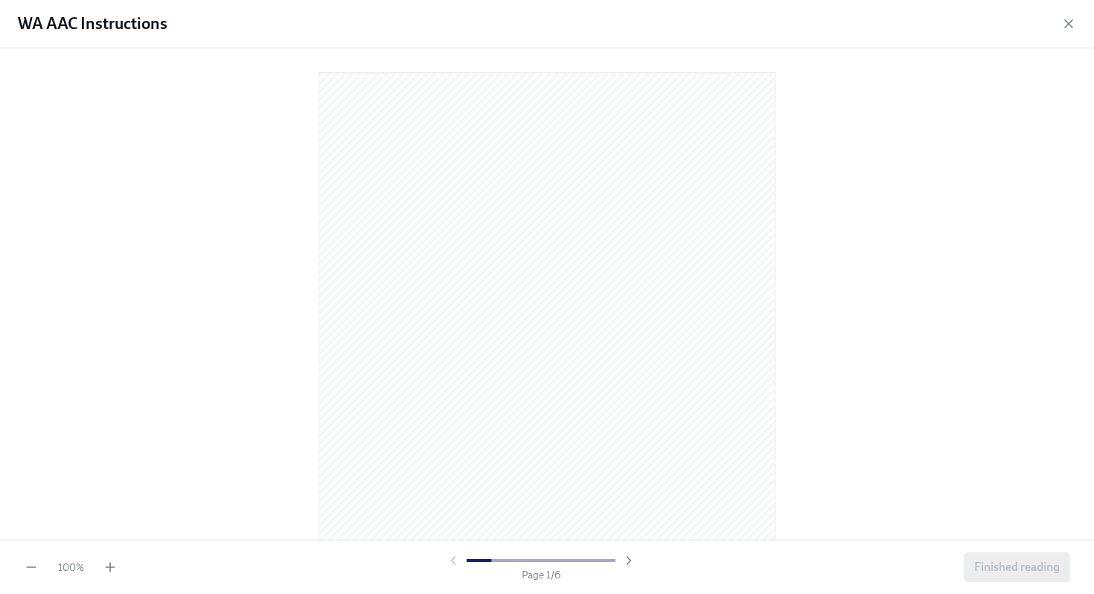
scroll to position [1318, 0]
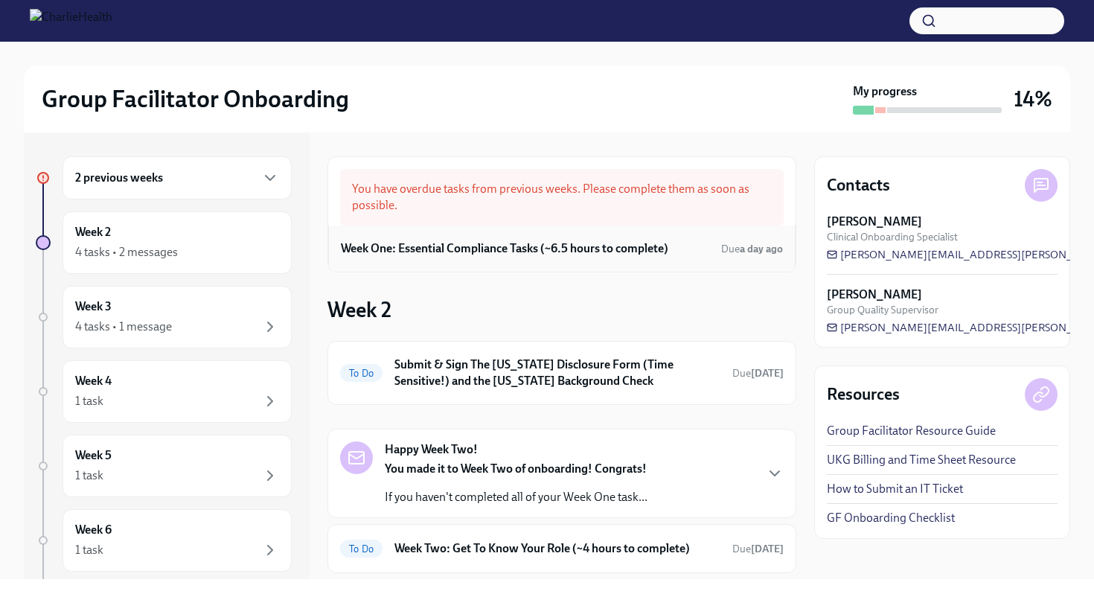
click at [602, 256] on h6 "Week One: Essential Compliance Tasks (~6.5 hours to complete)" at bounding box center [504, 248] width 327 height 16
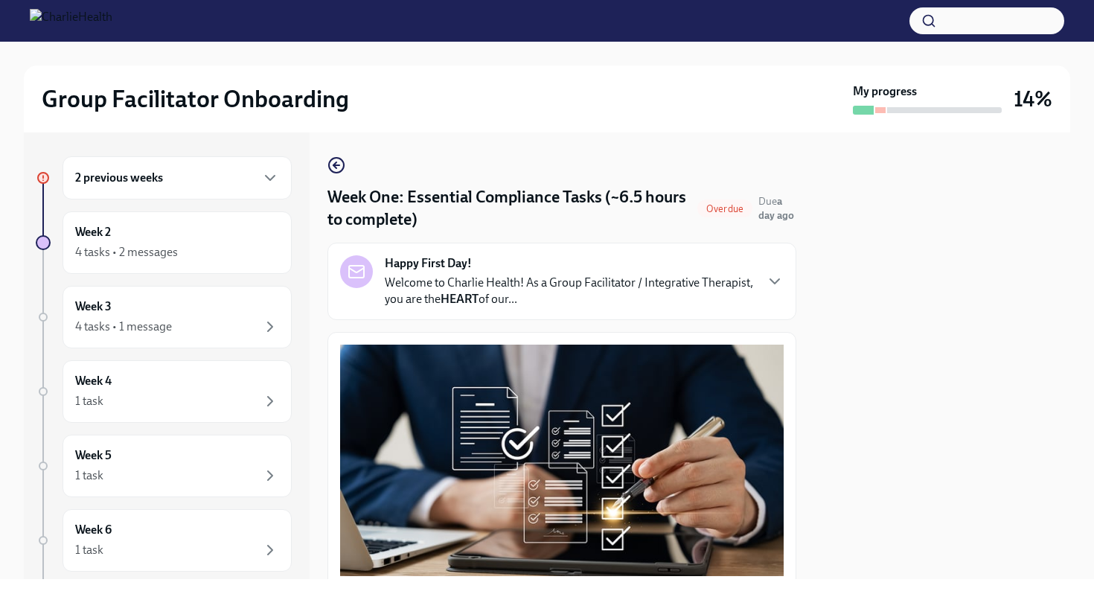
click at [532, 346] on button "Zoom image" at bounding box center [562, 460] width 444 height 231
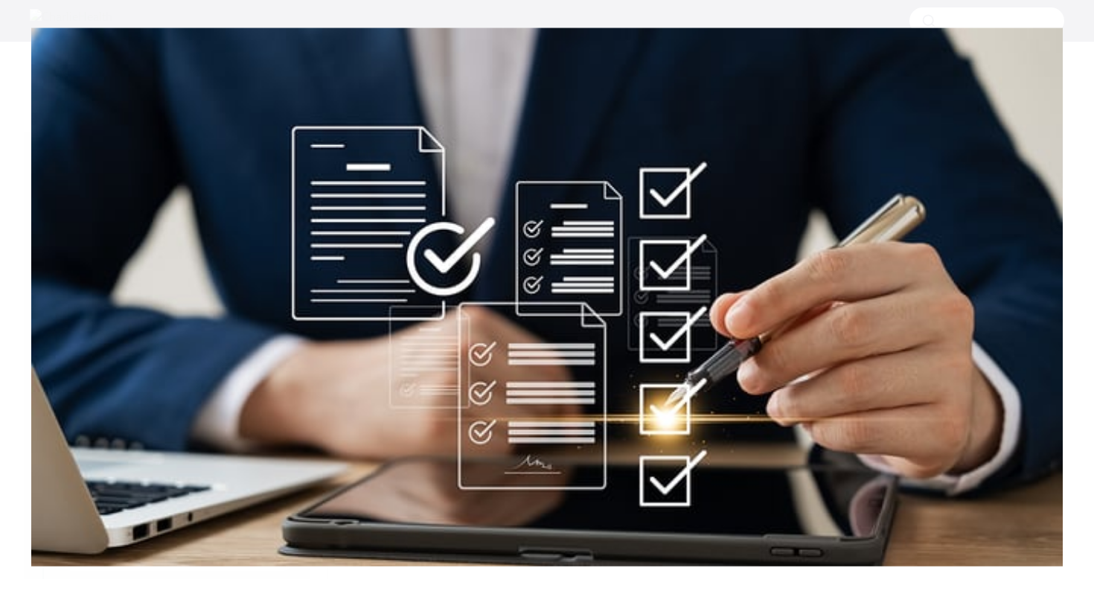
click at [574, 383] on button "Unzoom image" at bounding box center [547, 297] width 1094 height 594
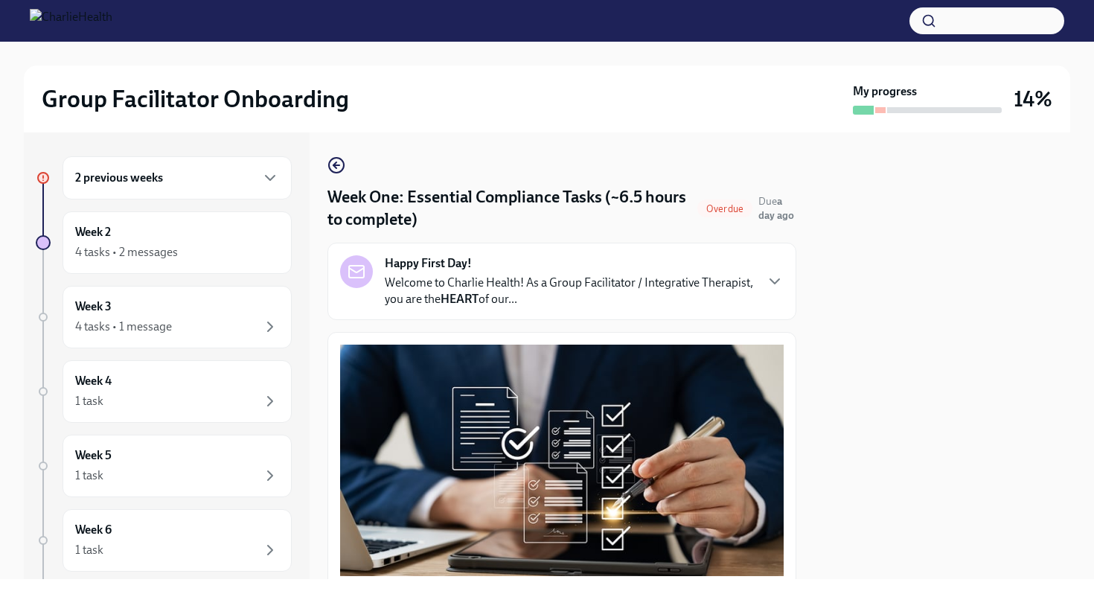
click at [554, 266] on div "Happy First Day! Welcome to Charlie Health! As a Group Facilitator / Integrativ…" at bounding box center [569, 281] width 369 height 52
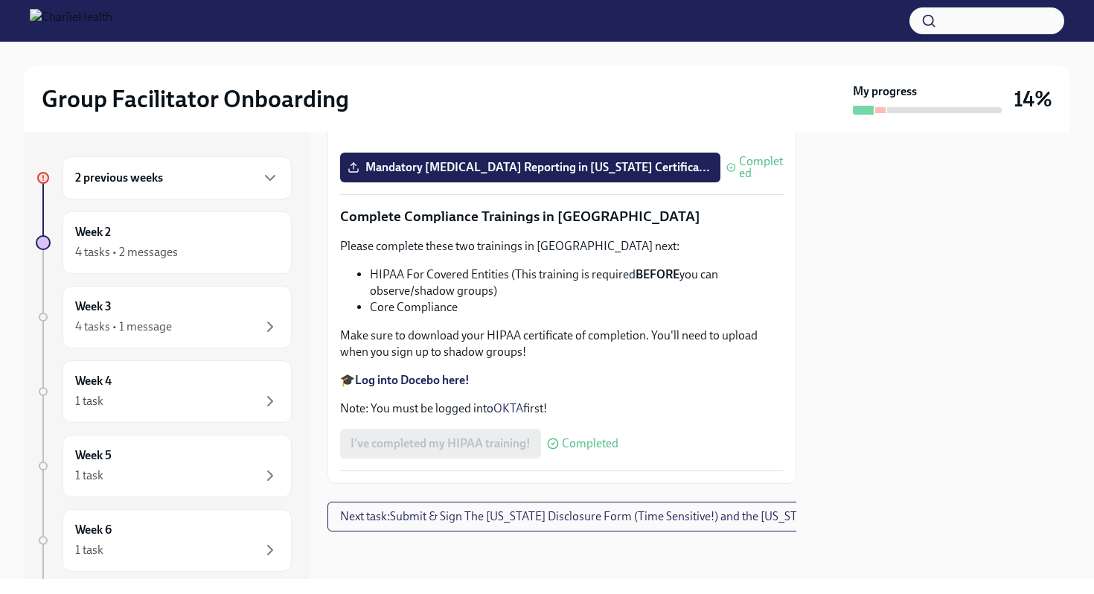
scroll to position [4154, 0]
click at [185, 269] on div "Week 2 4 tasks • 2 messages" at bounding box center [177, 242] width 229 height 63
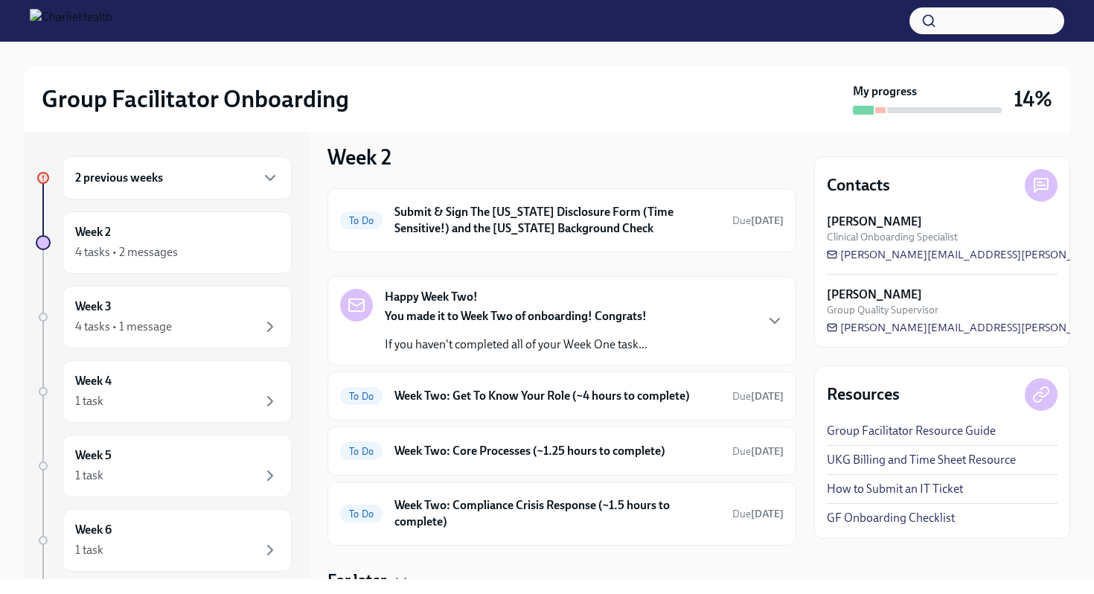
scroll to position [163, 0]
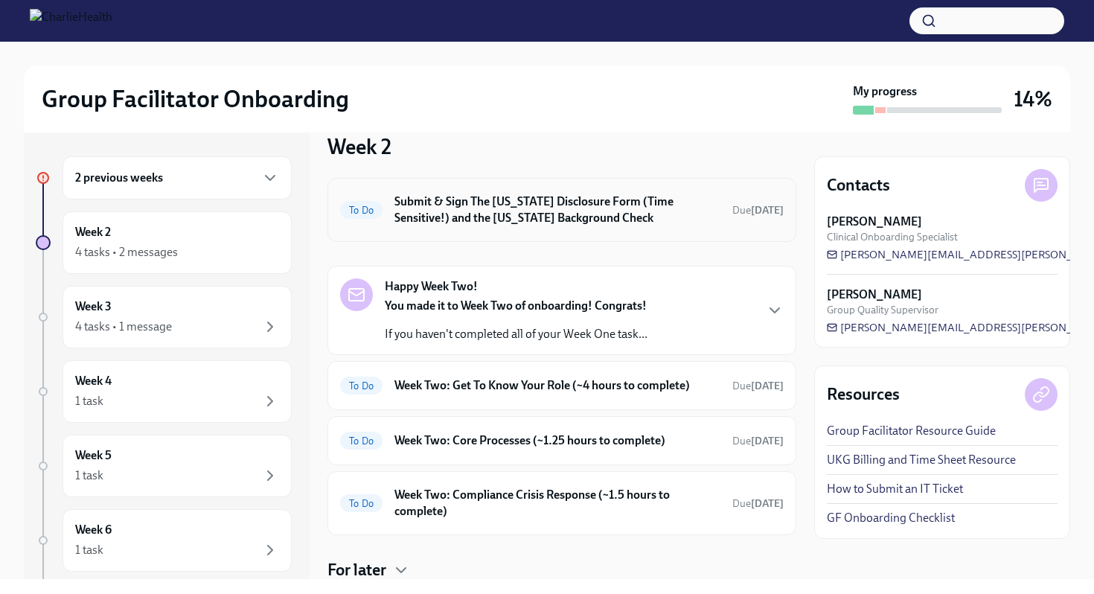
click at [532, 222] on h6 "Submit & Sign The Utah Disclosure Form (Time Sensitive!) and the Louisiana Back…" at bounding box center [557, 210] width 326 height 33
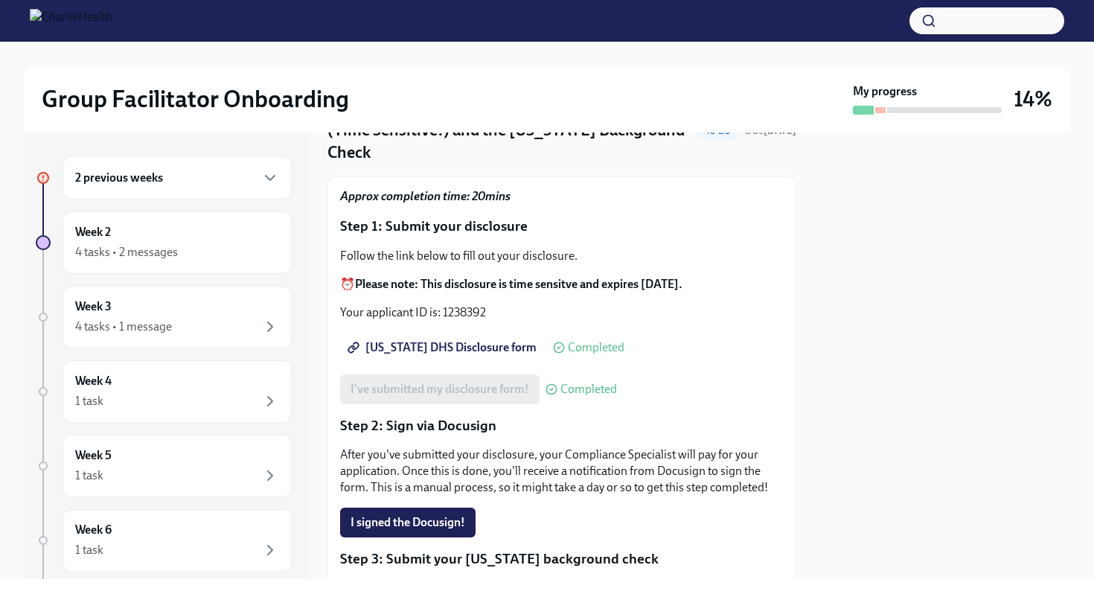
scroll to position [90, 0]
click at [431, 514] on span "I signed the Docusign!" at bounding box center [408, 521] width 115 height 15
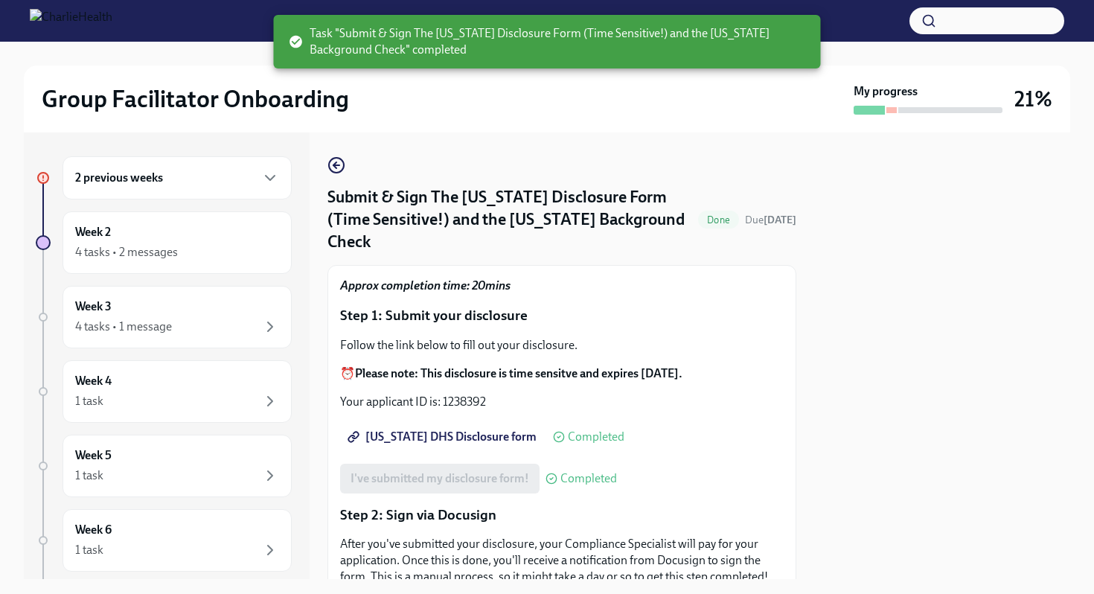
scroll to position [463, 0]
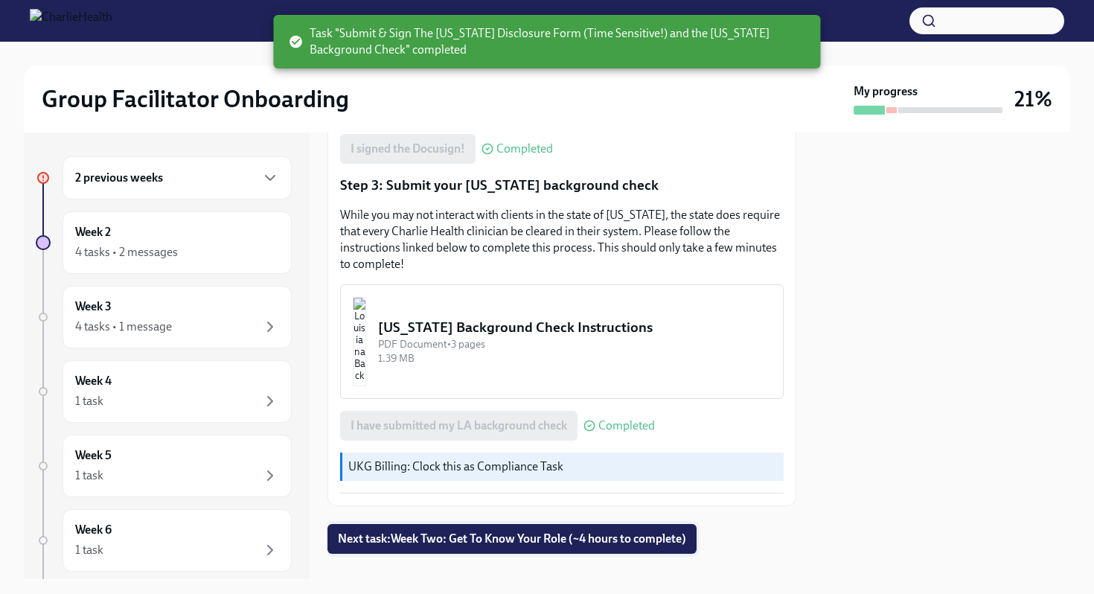
click at [498, 531] on span "Next task : Week Two: Get To Know Your Role (~4 hours to complete)" at bounding box center [512, 538] width 348 height 15
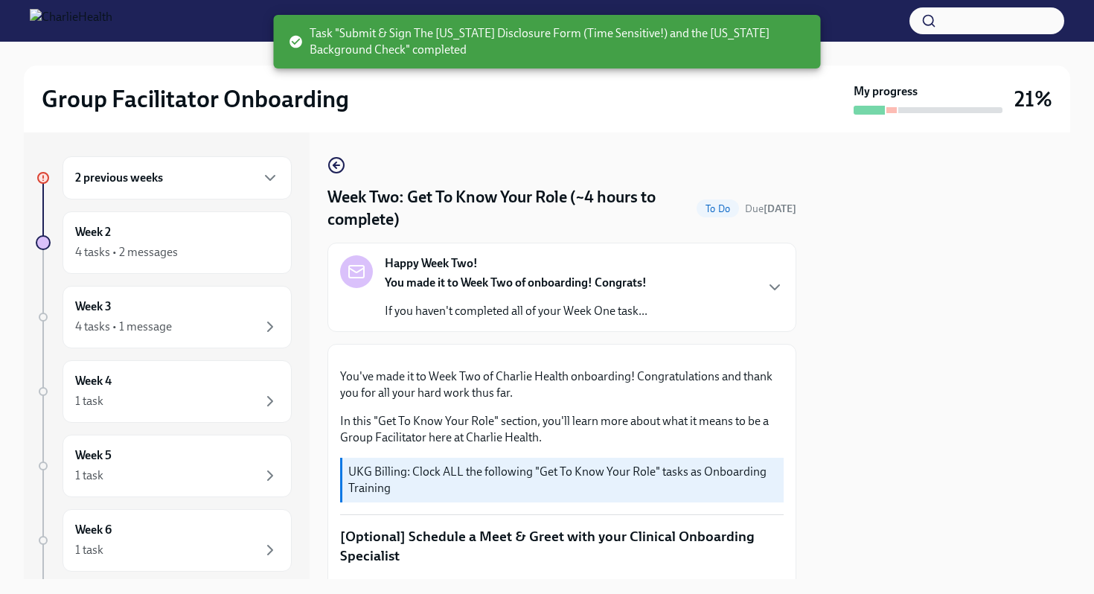
click at [519, 310] on p "If you haven't completed all of your Week One task..." at bounding box center [516, 311] width 263 height 16
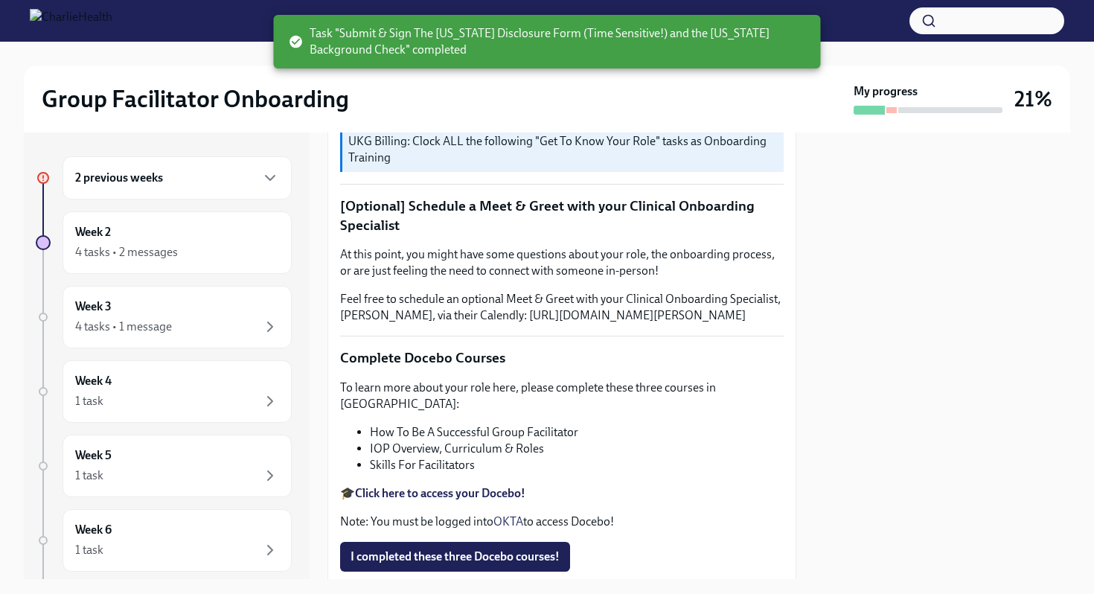
scroll to position [1146, 0]
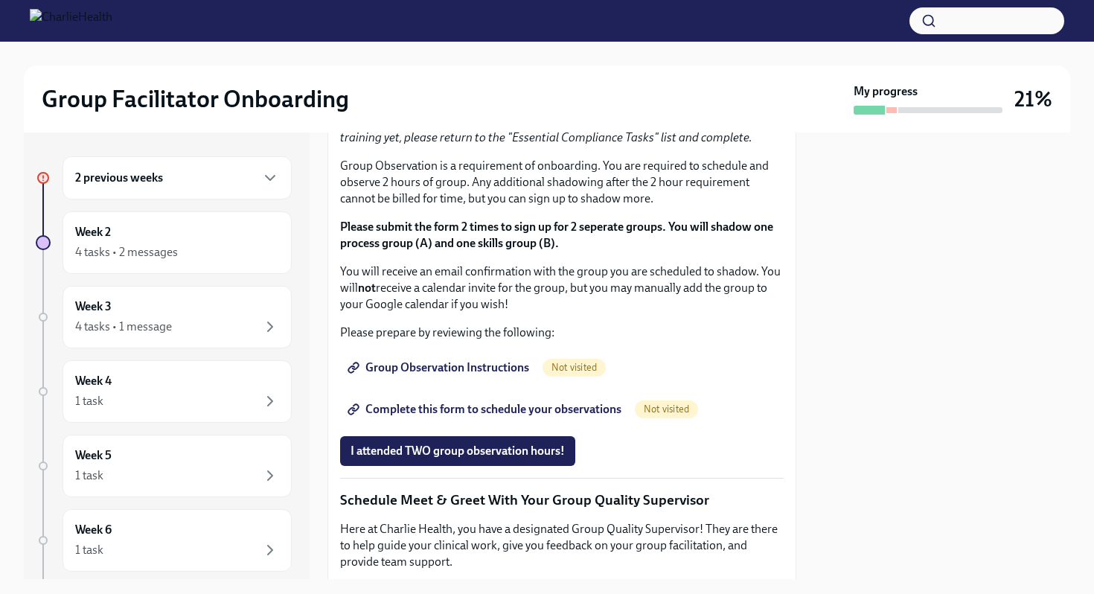
click at [501, 50] on span "I completed these three Docebo courses!" at bounding box center [455, 42] width 209 height 15
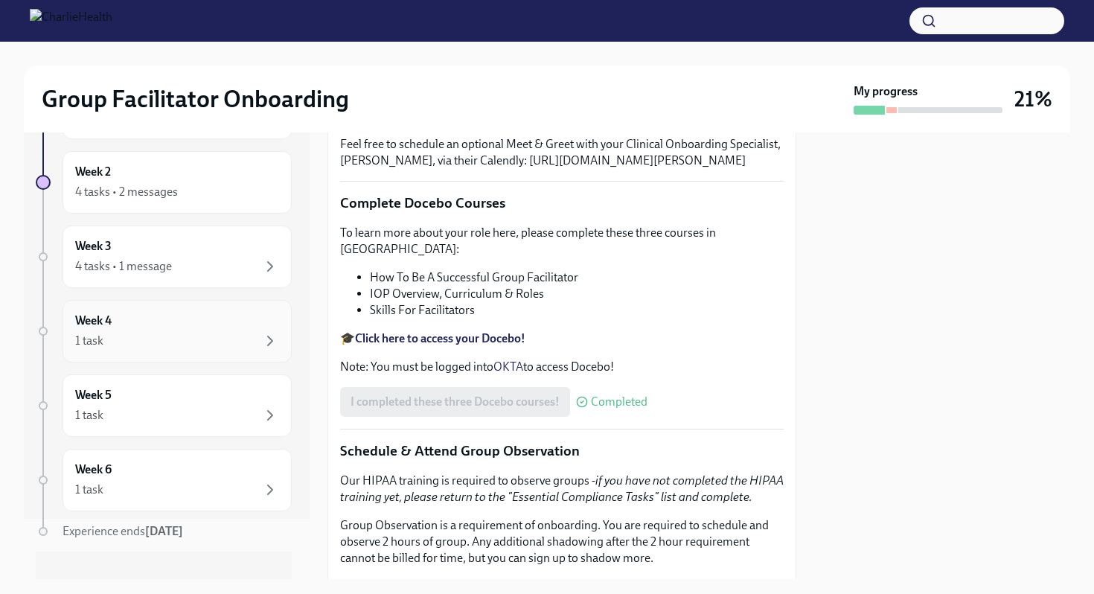
scroll to position [0, 0]
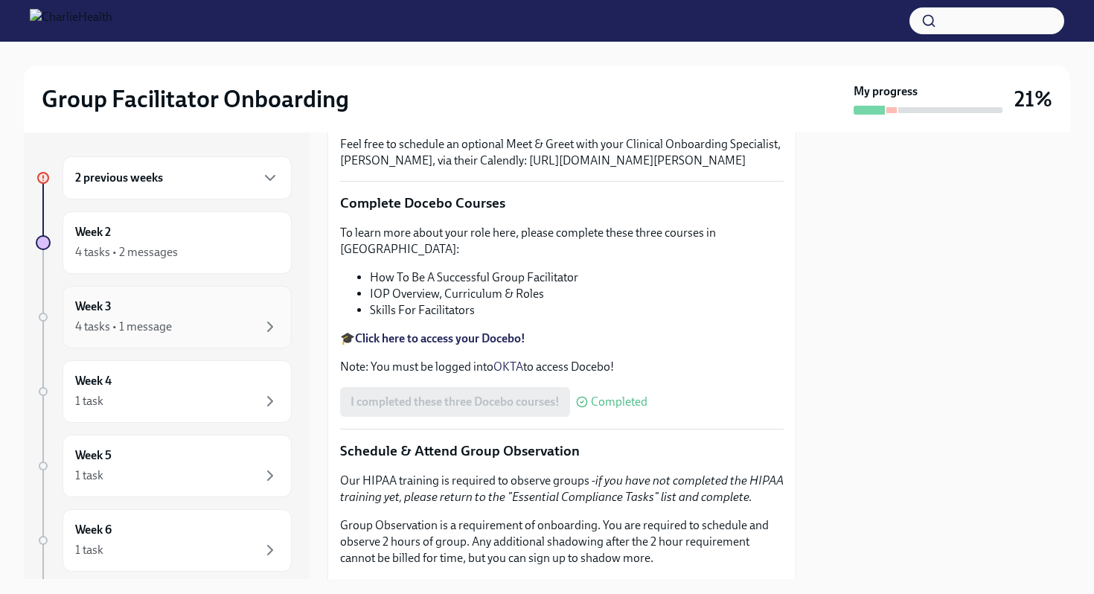
click at [172, 316] on div "Week 3 4 tasks • 1 message" at bounding box center [177, 316] width 204 height 37
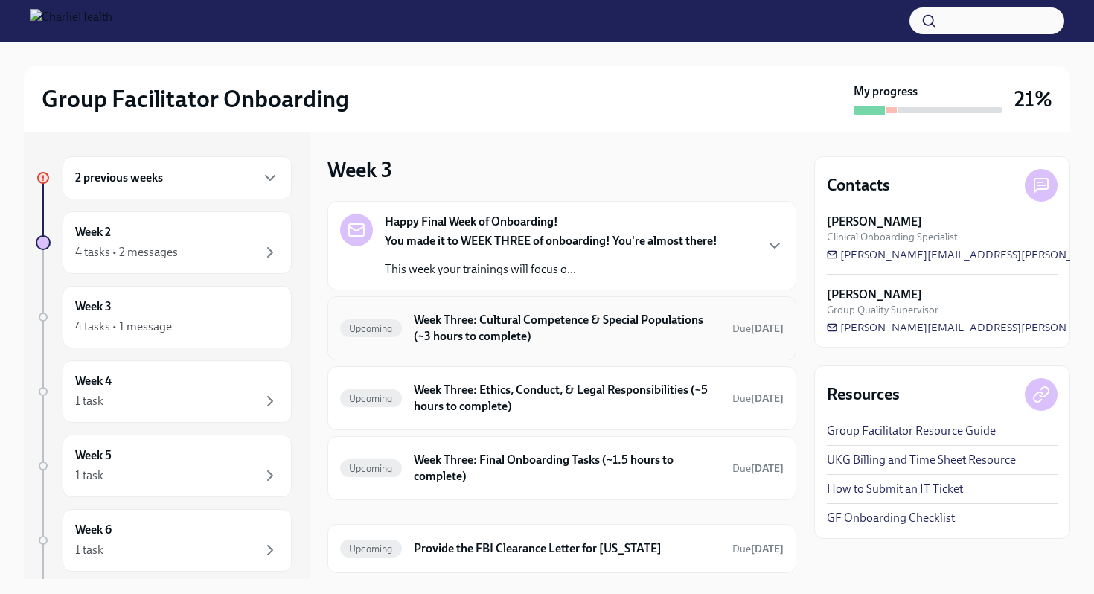
click at [470, 333] on h6 "Week Three: Cultural Competence & Special Populations (~3 hours to complete)" at bounding box center [567, 328] width 307 height 33
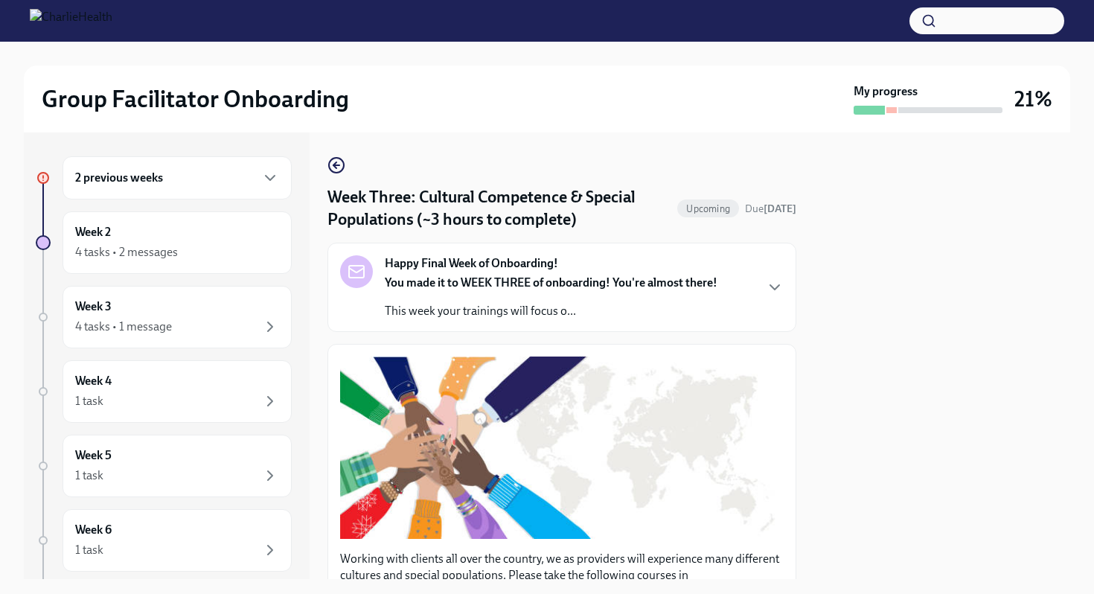
scroll to position [438, 0]
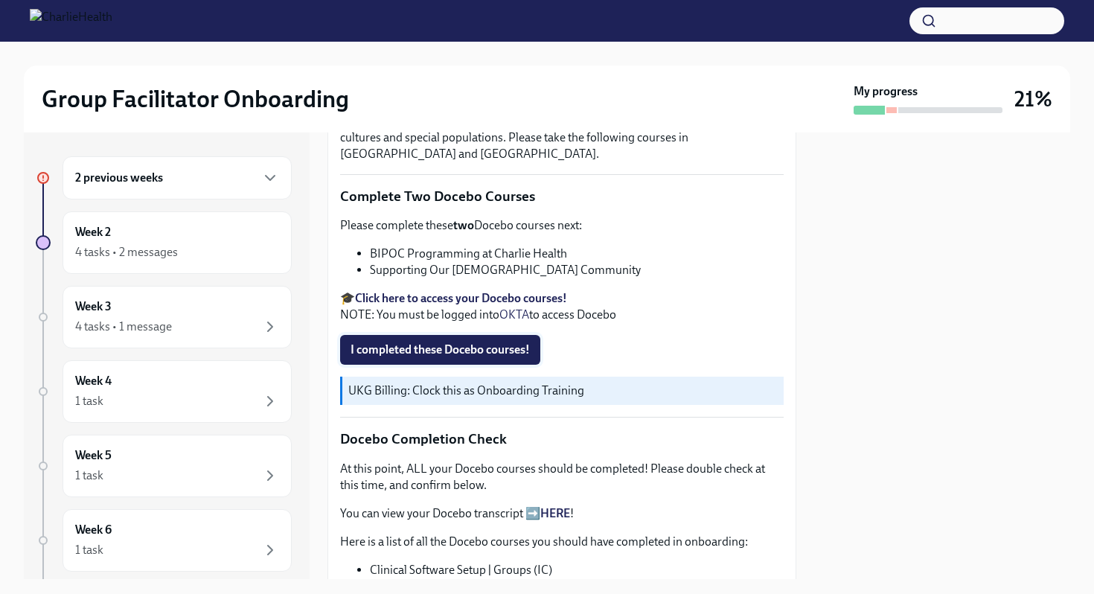
click at [475, 356] on span "I completed these Docebo courses!" at bounding box center [440, 349] width 179 height 15
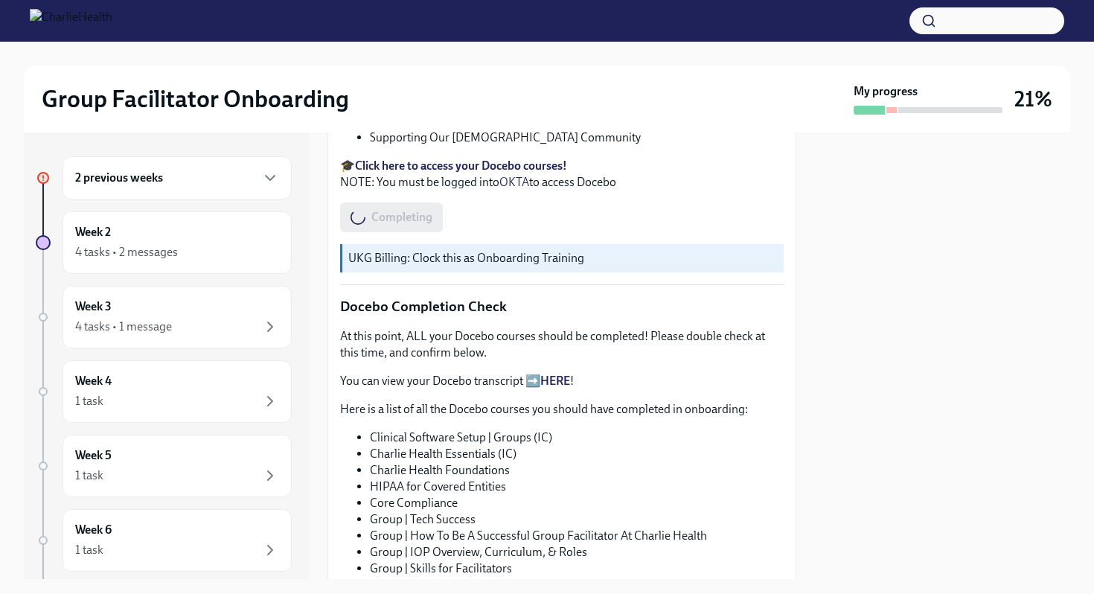
scroll to position [748, 0]
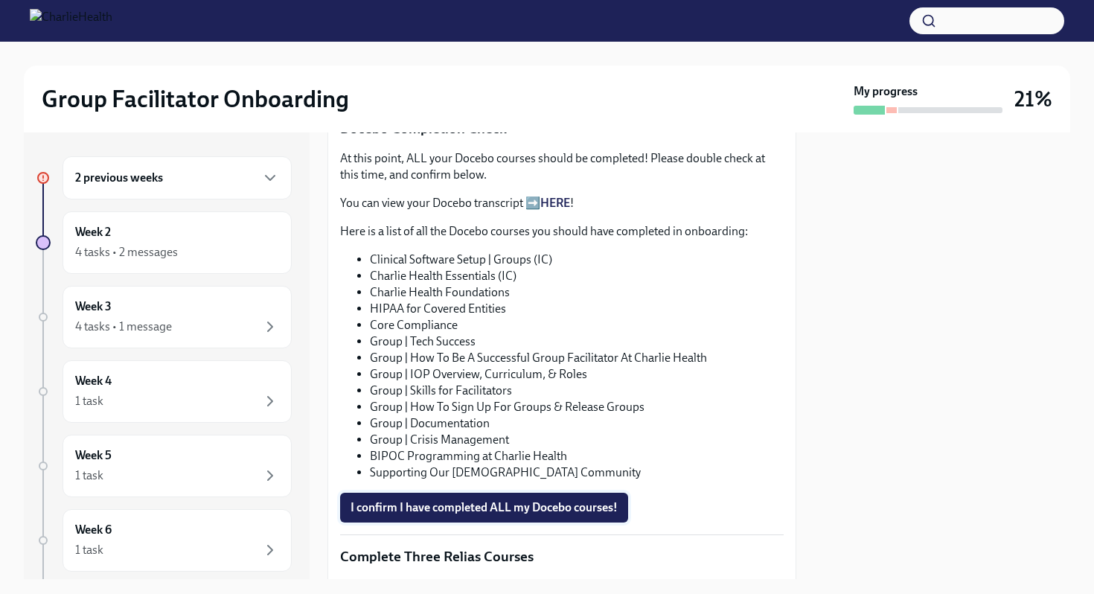
click at [514, 512] on span "I confirm I have completed ALL my Docebo courses!" at bounding box center [484, 507] width 267 height 15
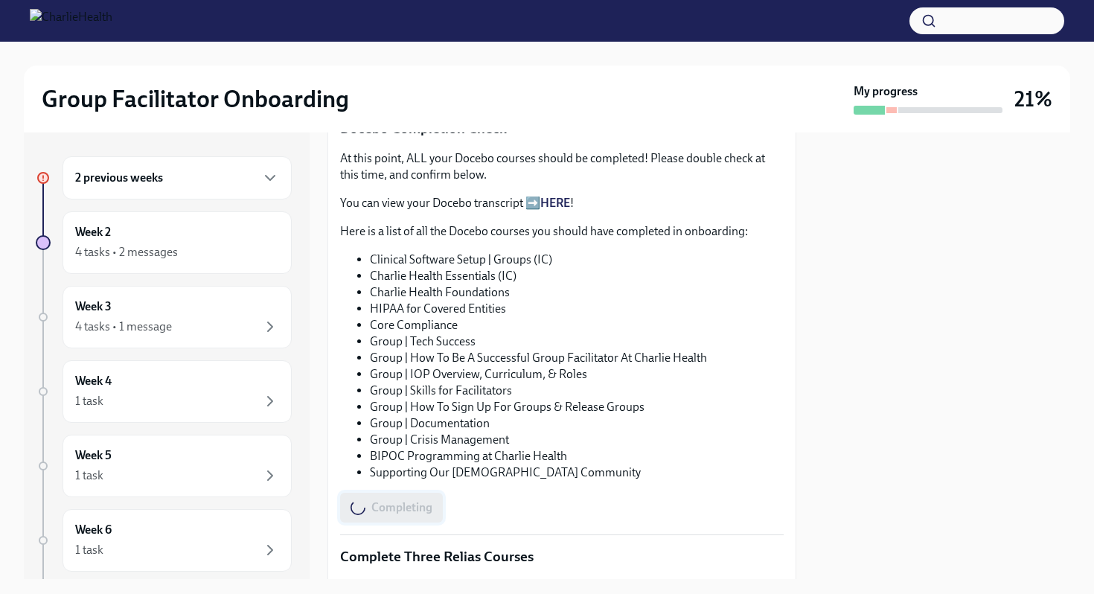
scroll to position [1040, 0]
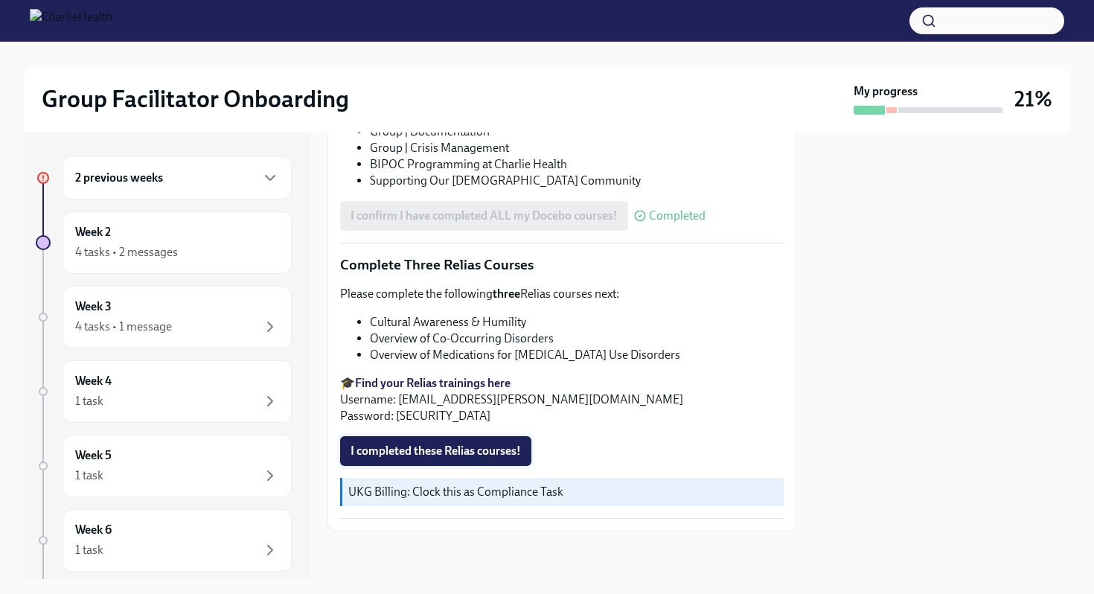
click at [490, 458] on span "I completed these Relias courses!" at bounding box center [436, 451] width 170 height 15
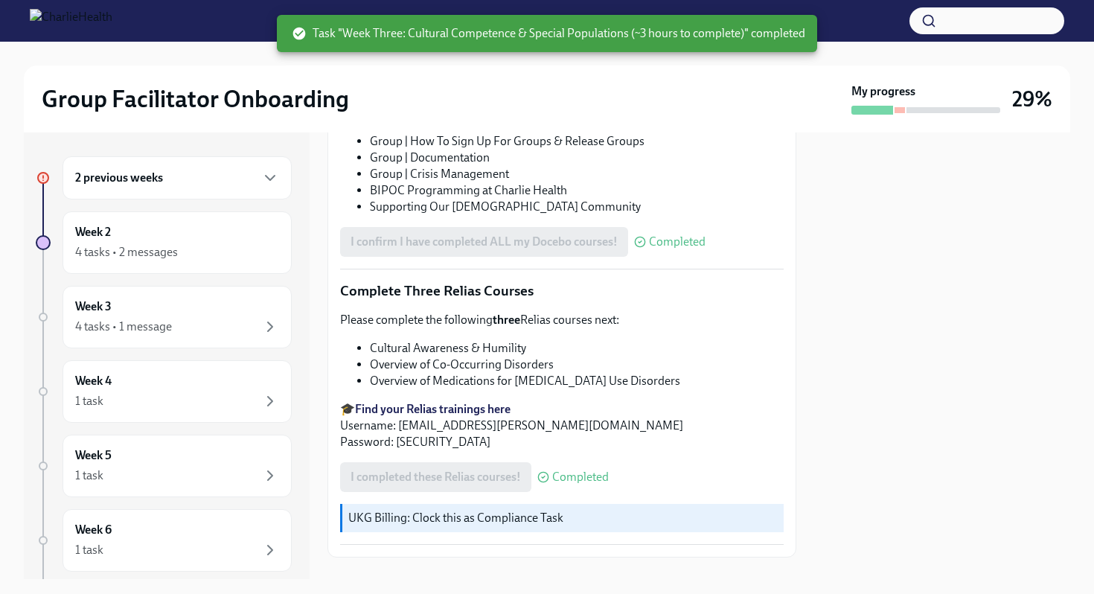
scroll to position [0, 0]
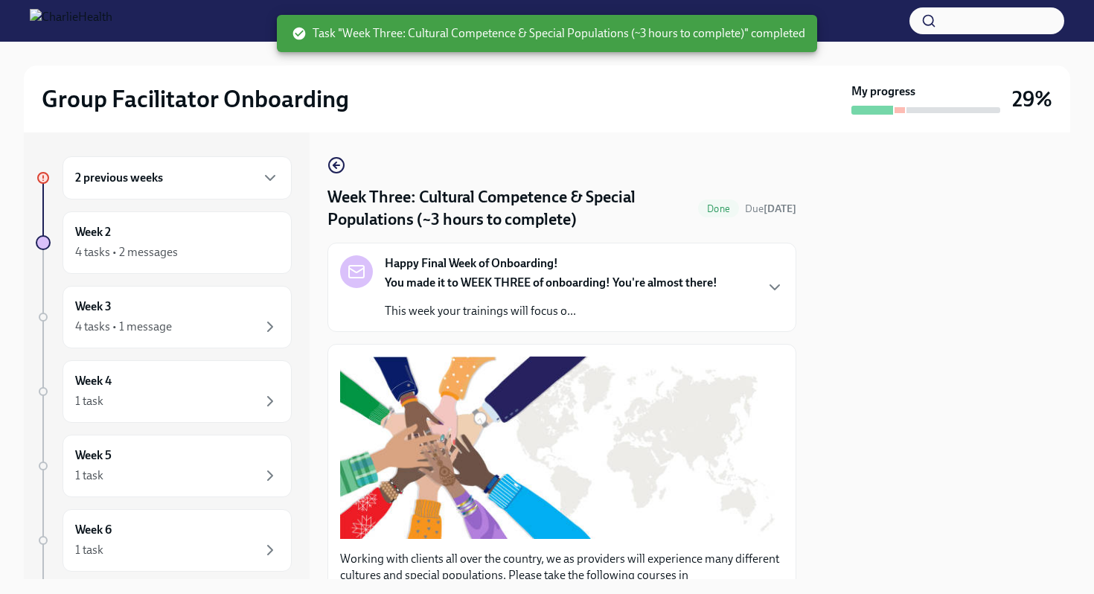
click at [603, 311] on p "This week your trainings will focus o..." at bounding box center [551, 311] width 333 height 16
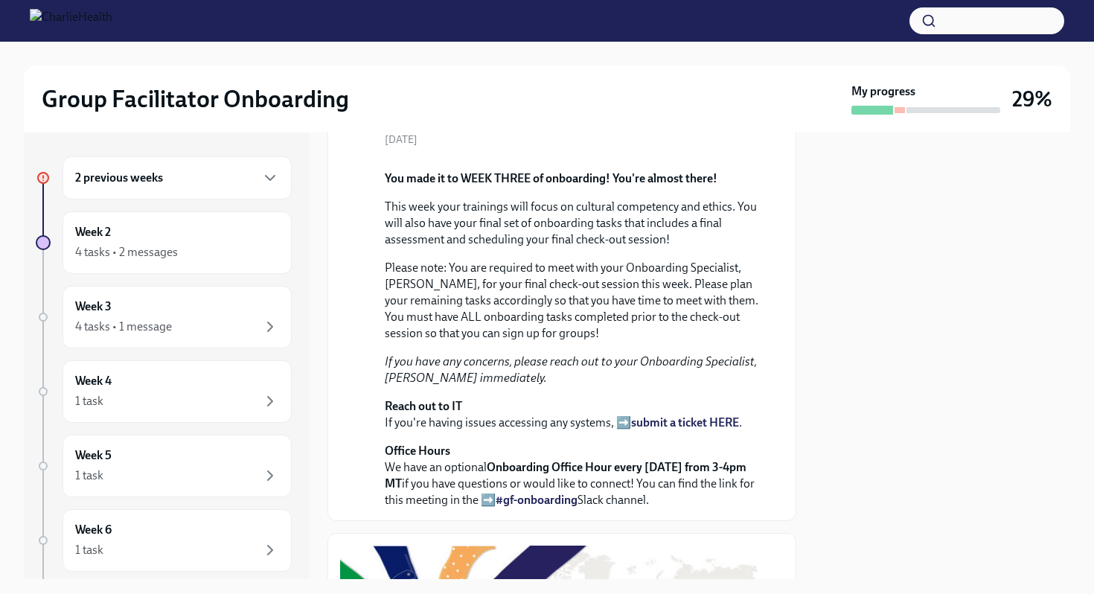
scroll to position [433, 0]
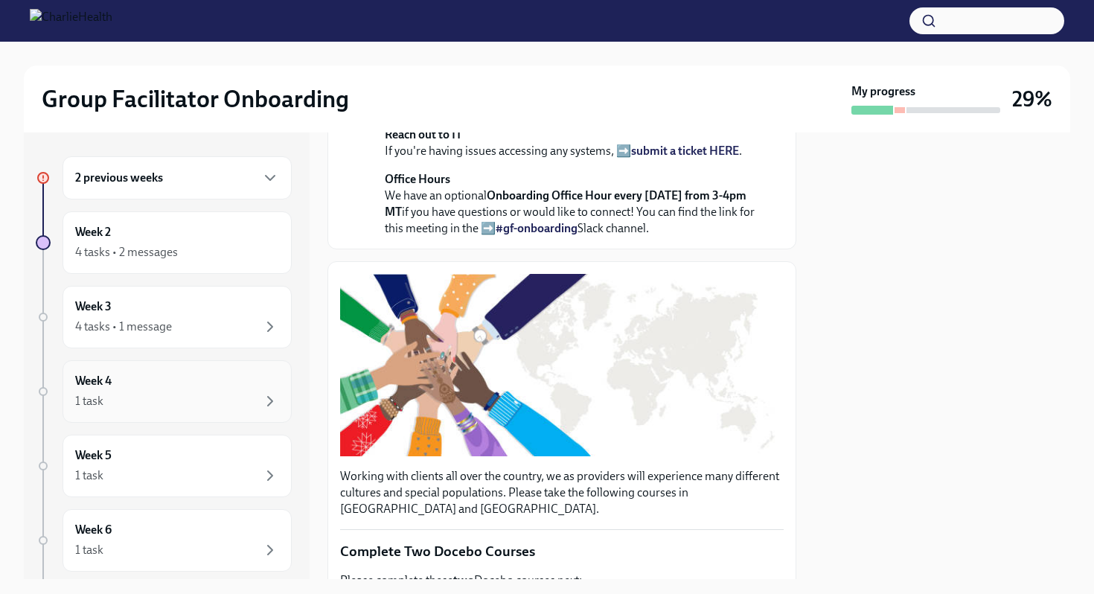
click at [206, 400] on div "1 task" at bounding box center [177, 401] width 204 height 18
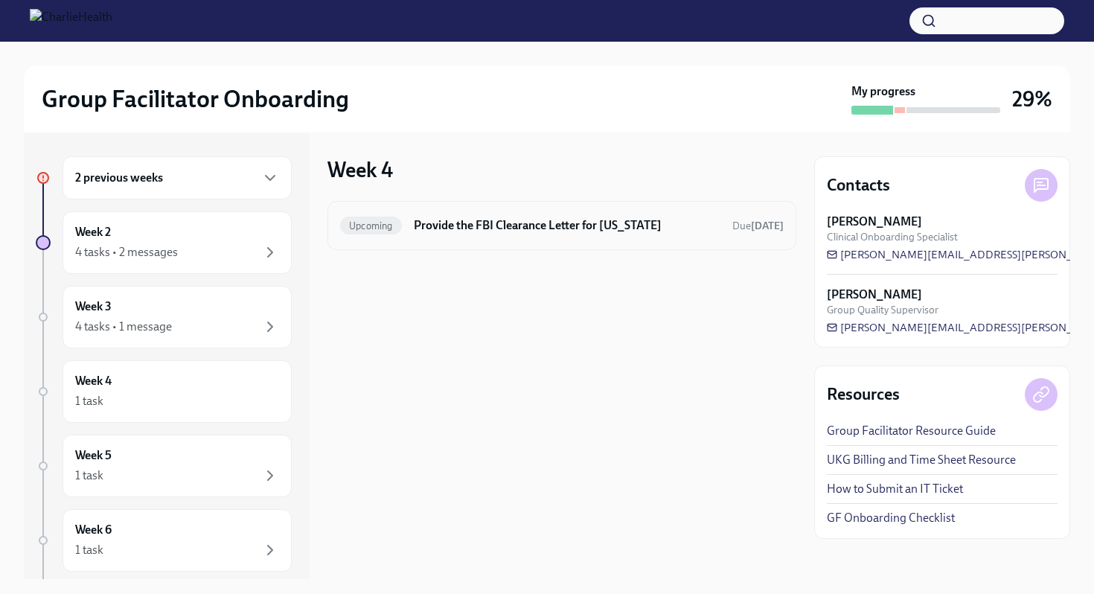
click at [518, 214] on div "Upcoming Provide the FBI Clearance Letter for Pennsylvania Due Sep 6th" at bounding box center [562, 226] width 444 height 24
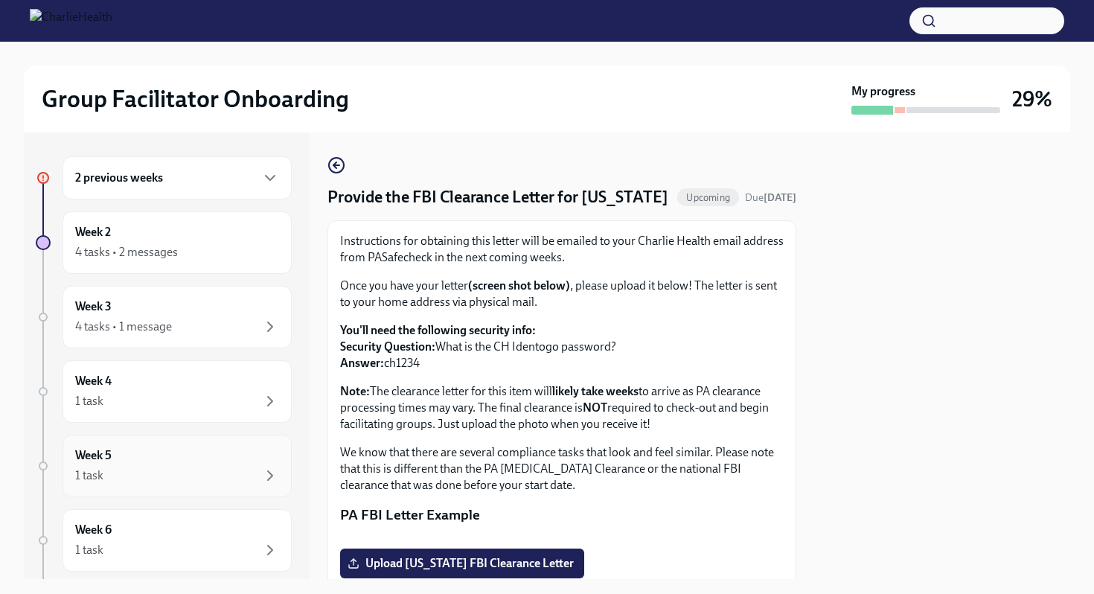
click at [212, 454] on div "Week 5 1 task" at bounding box center [177, 465] width 204 height 37
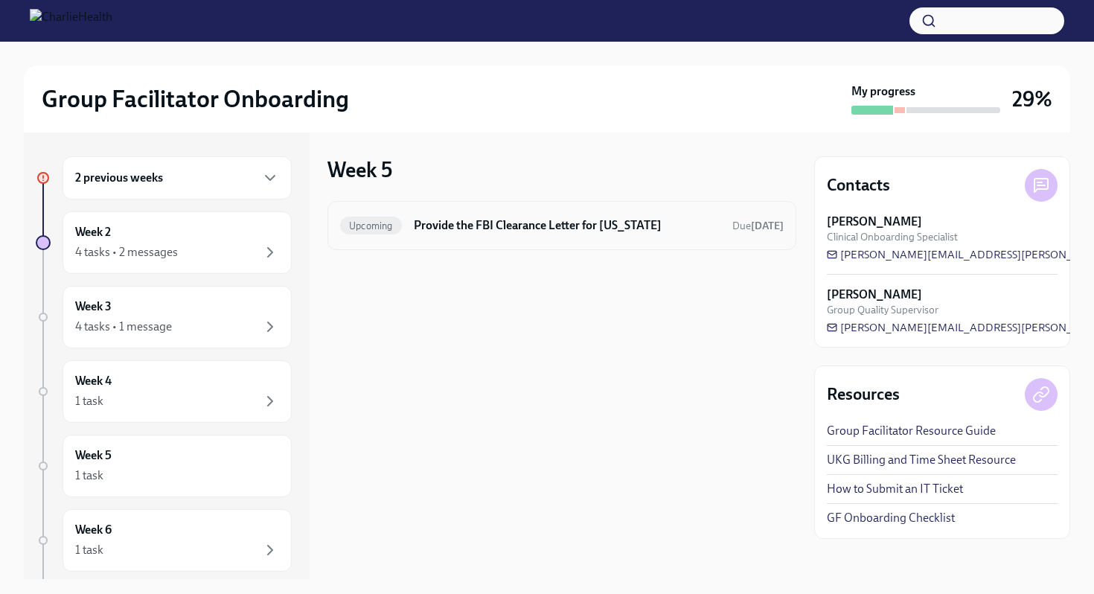
click at [498, 227] on h6 "Provide the FBI Clearance Letter for Pennsylvania" at bounding box center [567, 225] width 307 height 16
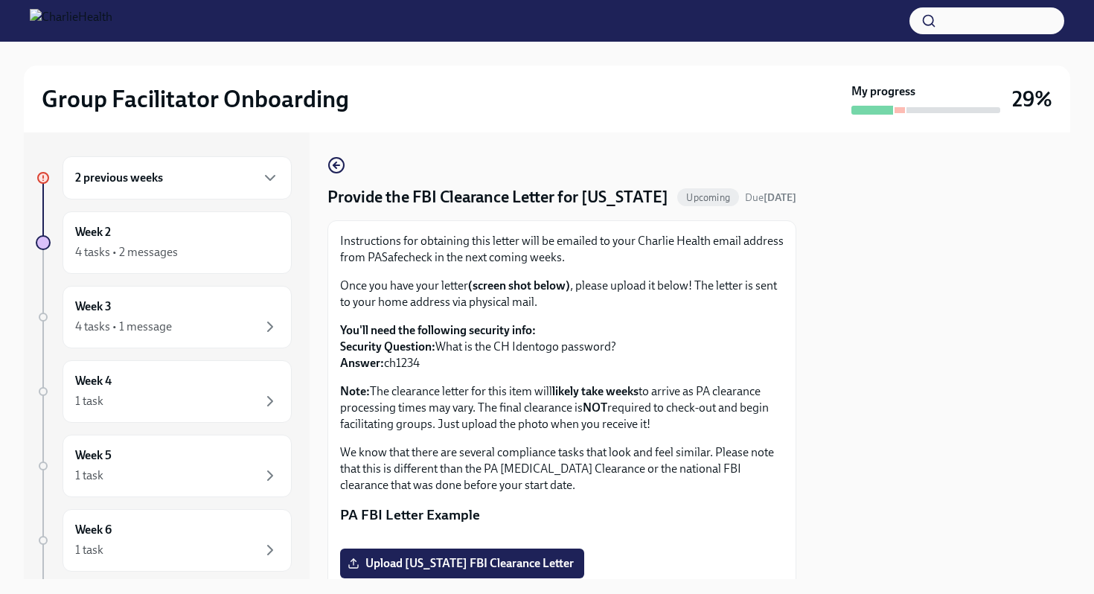
scroll to position [283, 0]
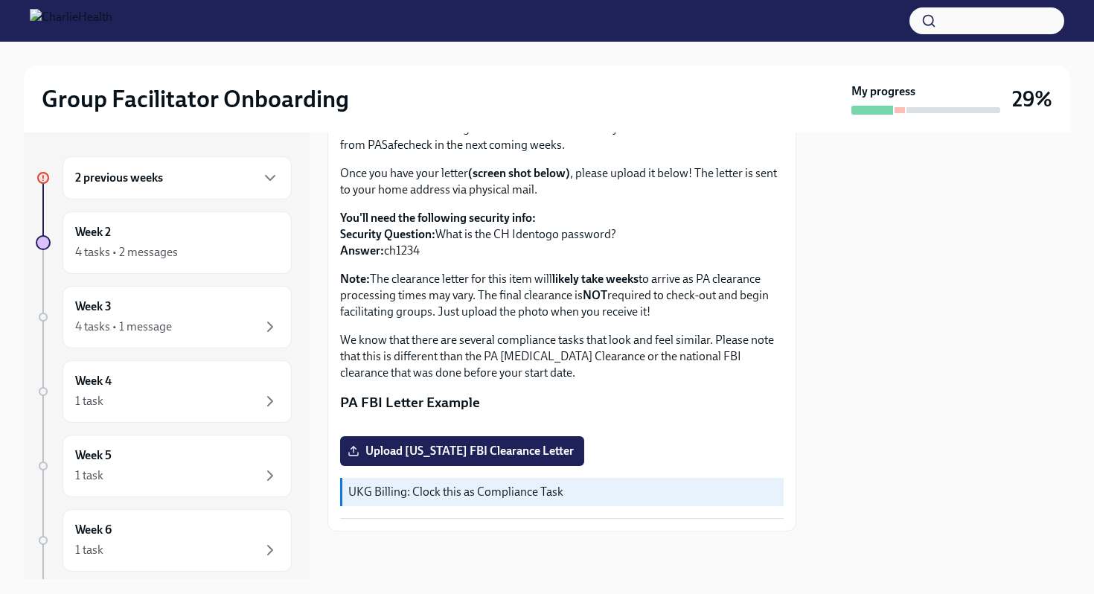
click at [244, 497] on div "2 previous weeks Week 2 4 tasks • 2 messages Week 3 4 tasks • 1 message Week 4 …" at bounding box center [164, 407] width 256 height 503
click at [220, 403] on div "1 task" at bounding box center [177, 401] width 204 height 18
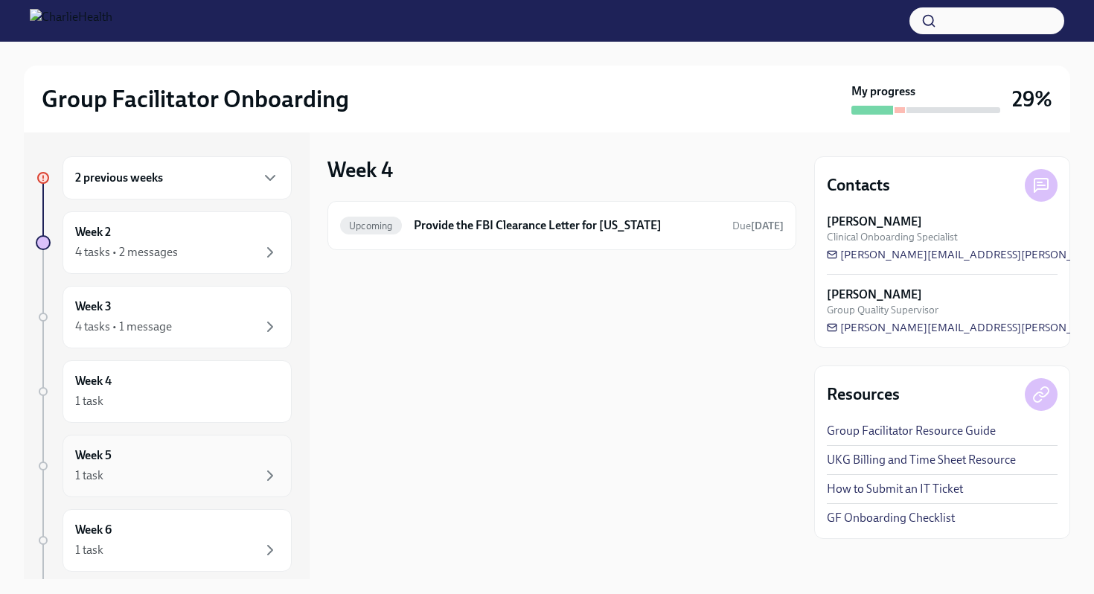
click at [200, 460] on div "Week 5 1 task" at bounding box center [177, 465] width 204 height 37
click at [199, 441] on div "Week 5 1 task" at bounding box center [177, 466] width 229 height 63
click at [198, 411] on div "Week 4 1 task" at bounding box center [177, 391] width 229 height 63
click at [197, 468] on div "1 task" at bounding box center [177, 476] width 204 height 18
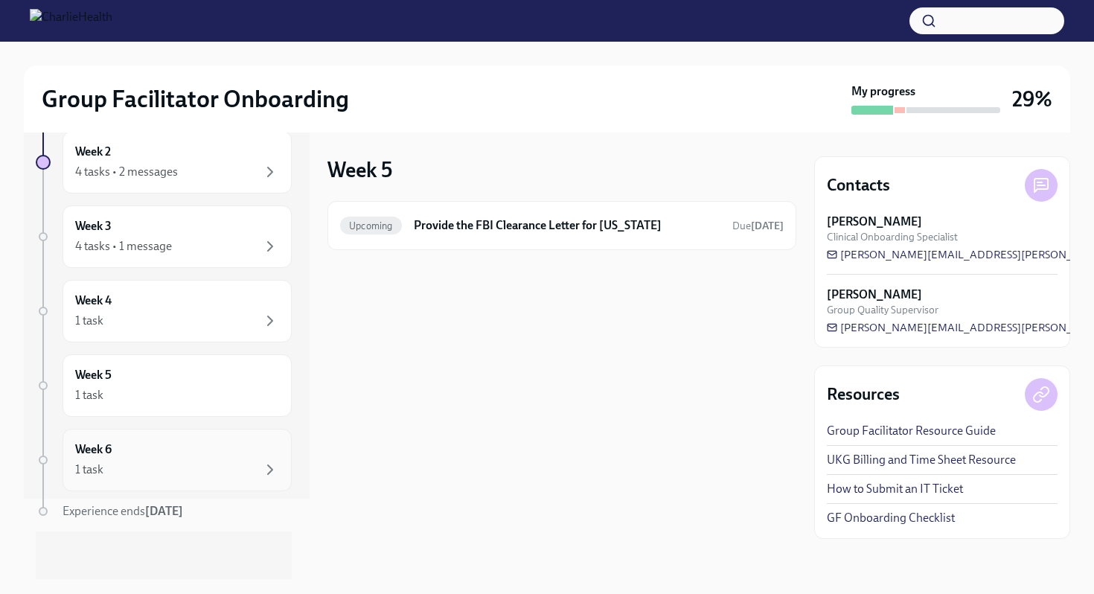
click at [185, 440] on div "Week 6 1 task" at bounding box center [177, 460] width 229 height 63
click at [205, 455] on div "Week 6 1 task" at bounding box center [177, 459] width 204 height 37
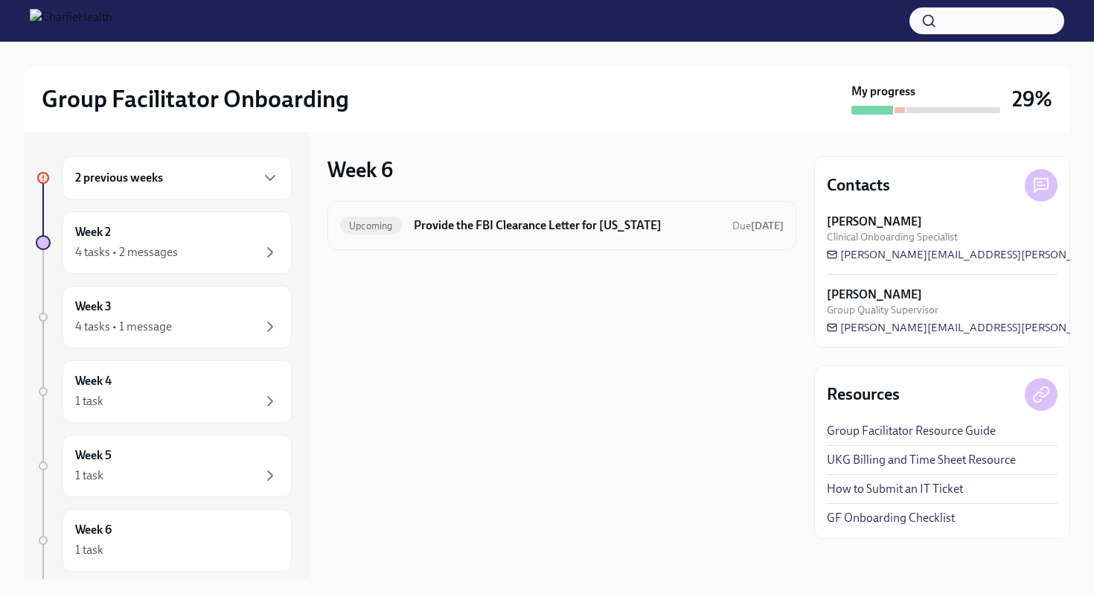
click at [515, 230] on h6 "Provide the FBI Clearance Letter for Pennsylvania" at bounding box center [567, 225] width 307 height 16
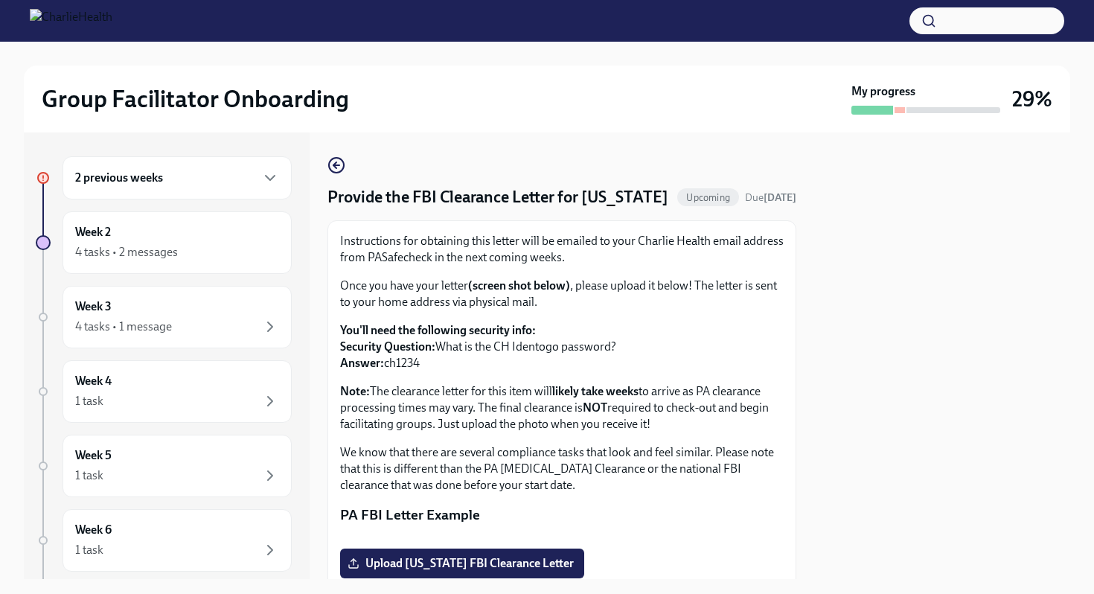
scroll to position [283, 0]
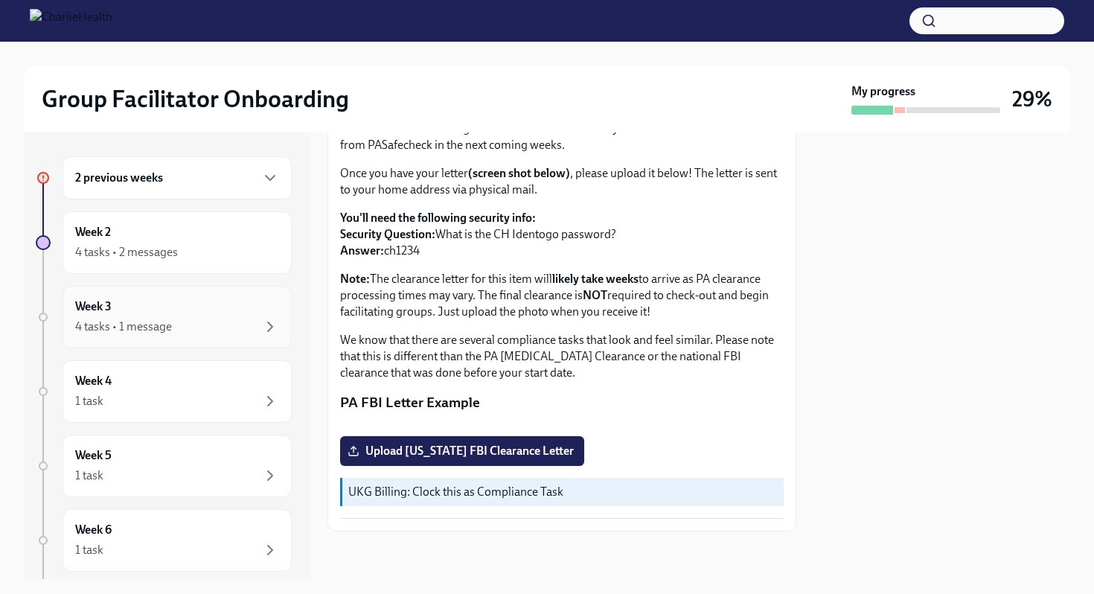
click at [175, 318] on div "4 tasks • 1 message" at bounding box center [177, 327] width 204 height 18
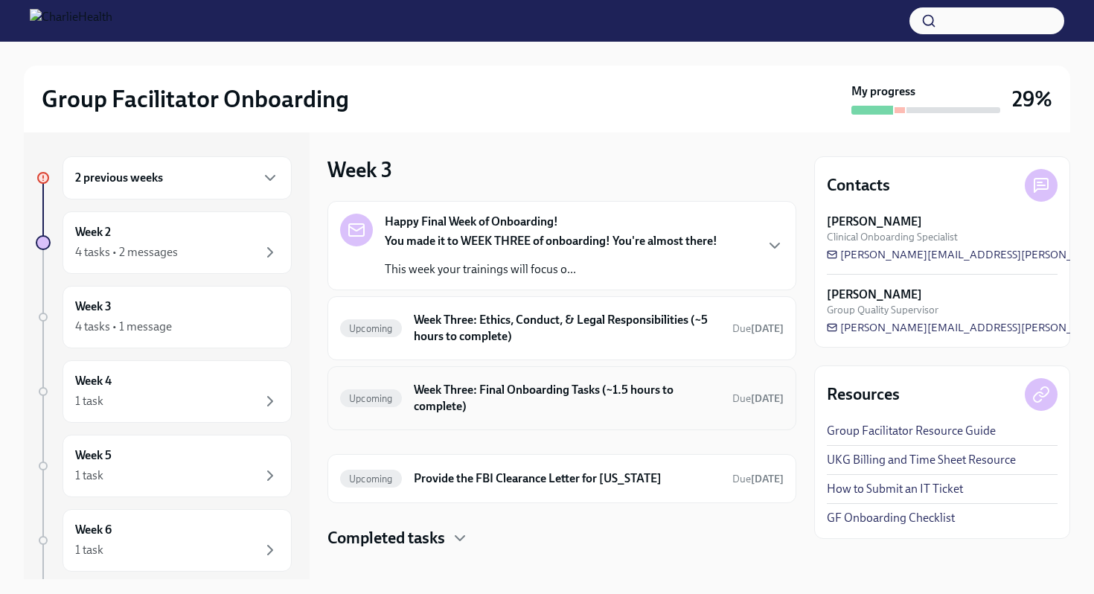
scroll to position [18, 0]
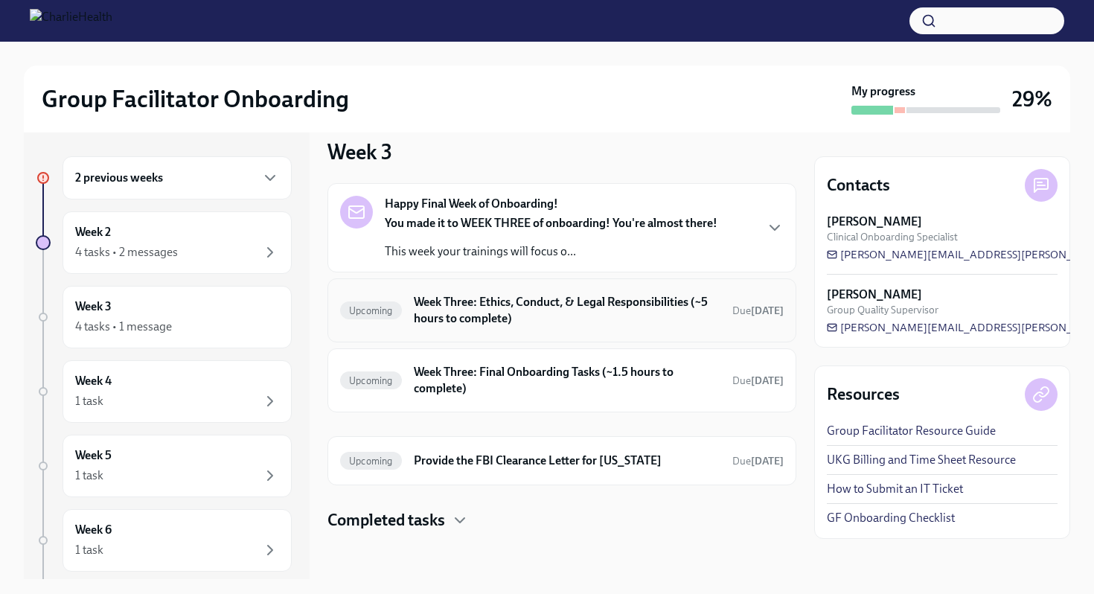
click at [473, 319] on h6 "Week Three: Ethics, Conduct, & Legal Responsibilities (~5 hours to complete)" at bounding box center [567, 310] width 307 height 33
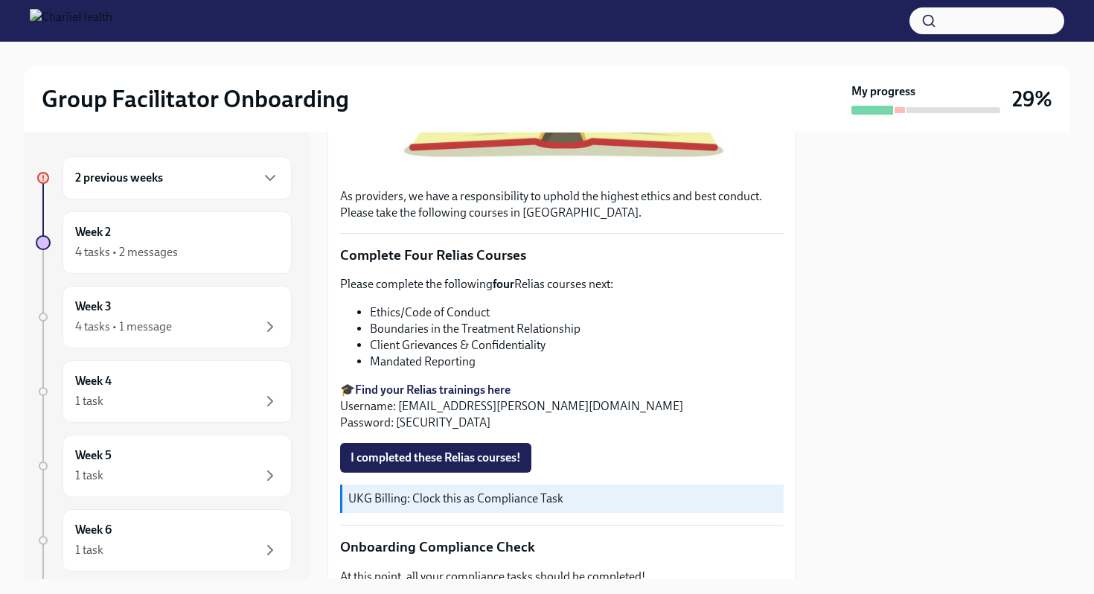
scroll to position [525, 0]
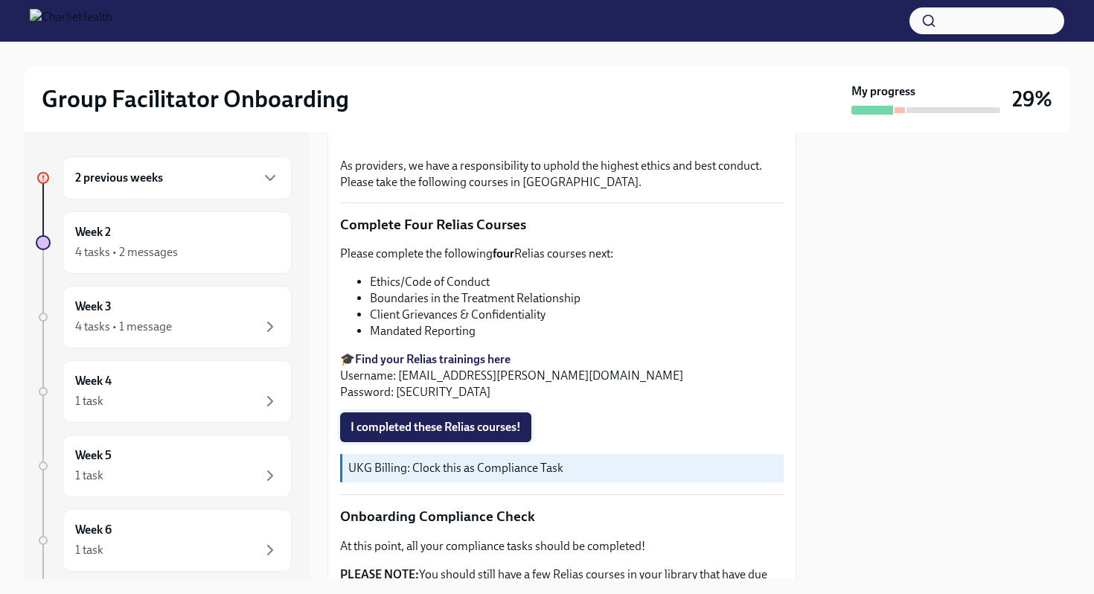
click at [470, 424] on span "I completed these Relias courses!" at bounding box center [436, 427] width 170 height 15
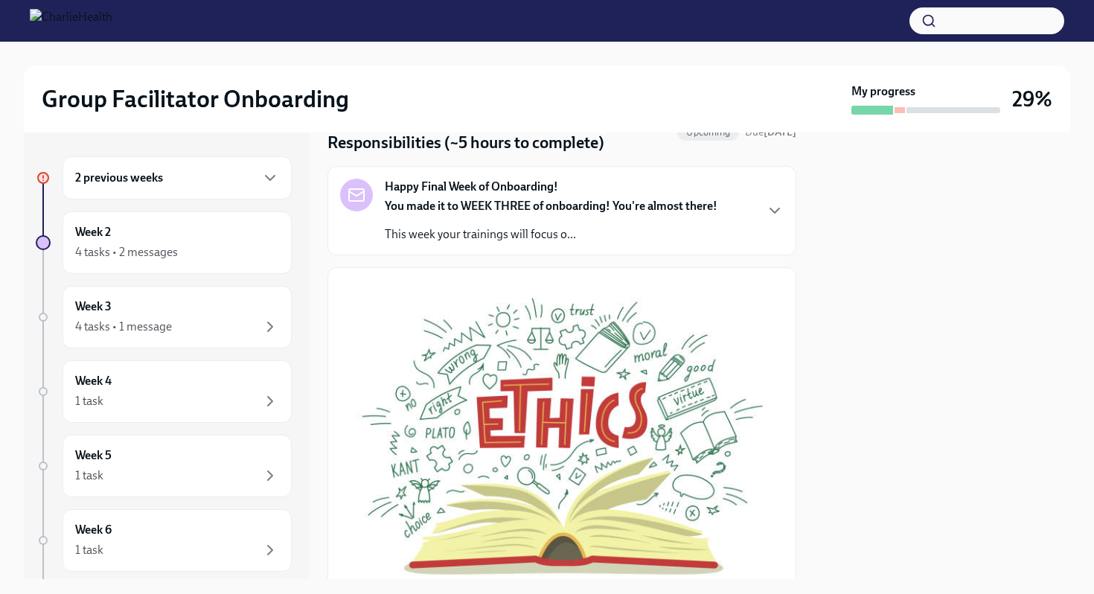
scroll to position [0, 0]
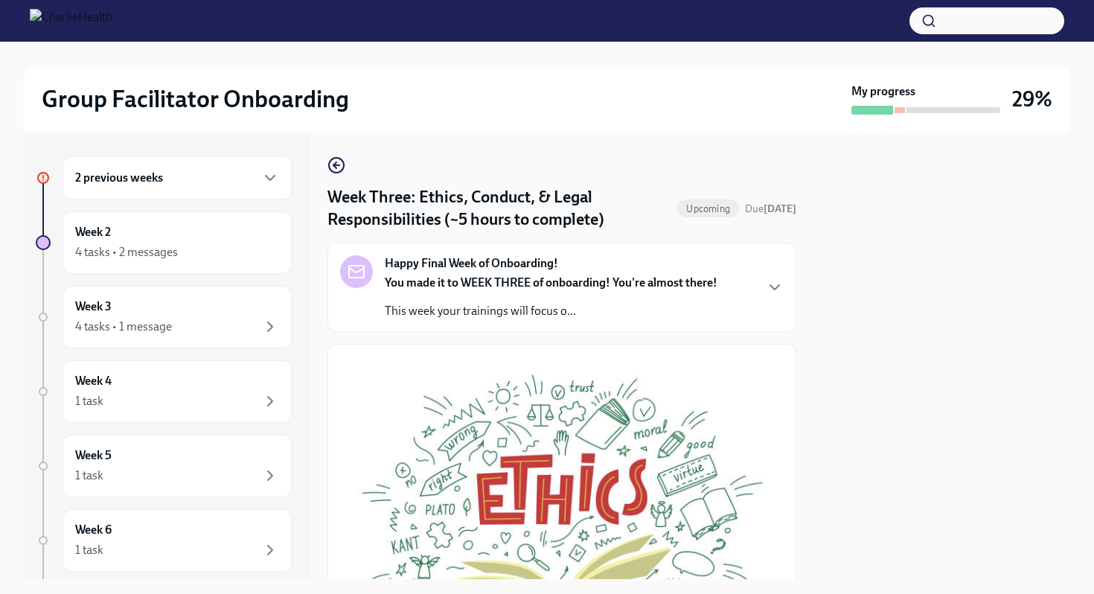
click at [595, 281] on strong "You made it to WEEK THREE of onboarding! You're almost there!" at bounding box center [551, 282] width 333 height 14
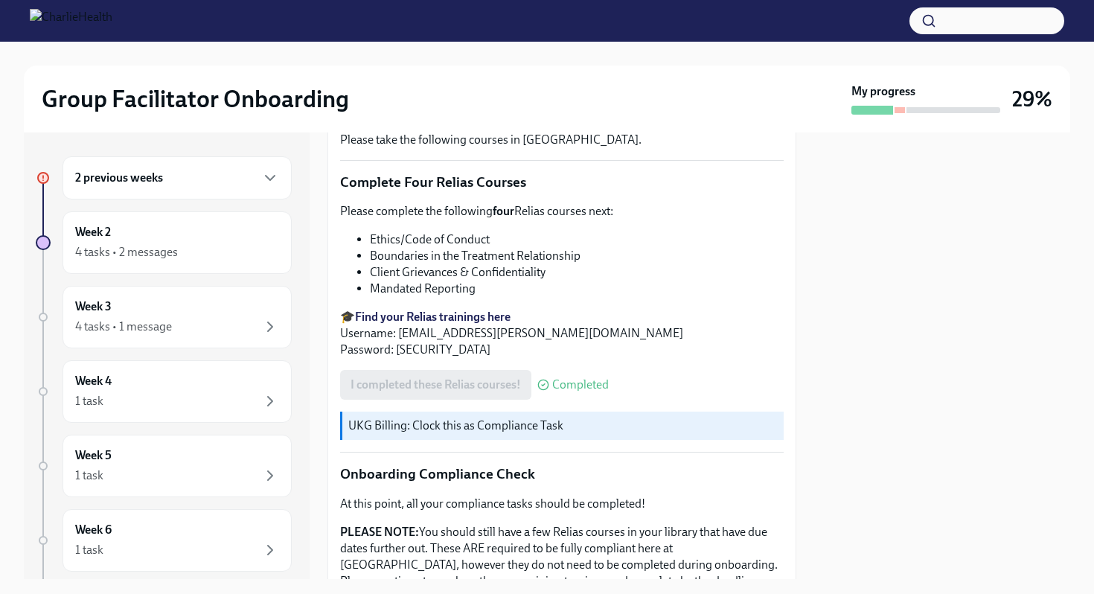
scroll to position [1315, 0]
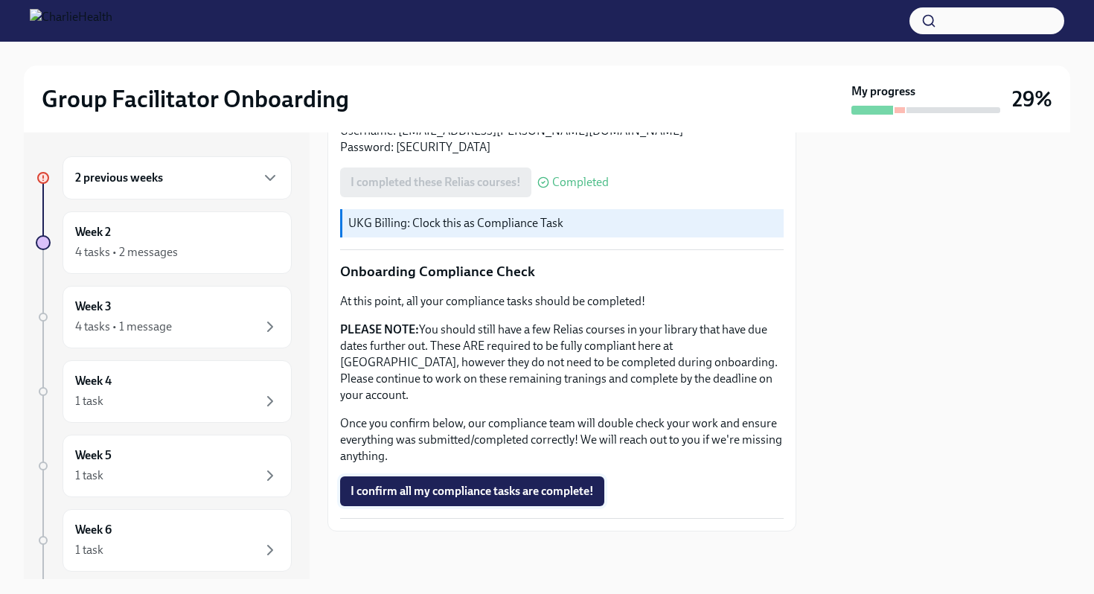
click at [525, 481] on button "I confirm all my compliance tasks are complete!" at bounding box center [472, 491] width 264 height 30
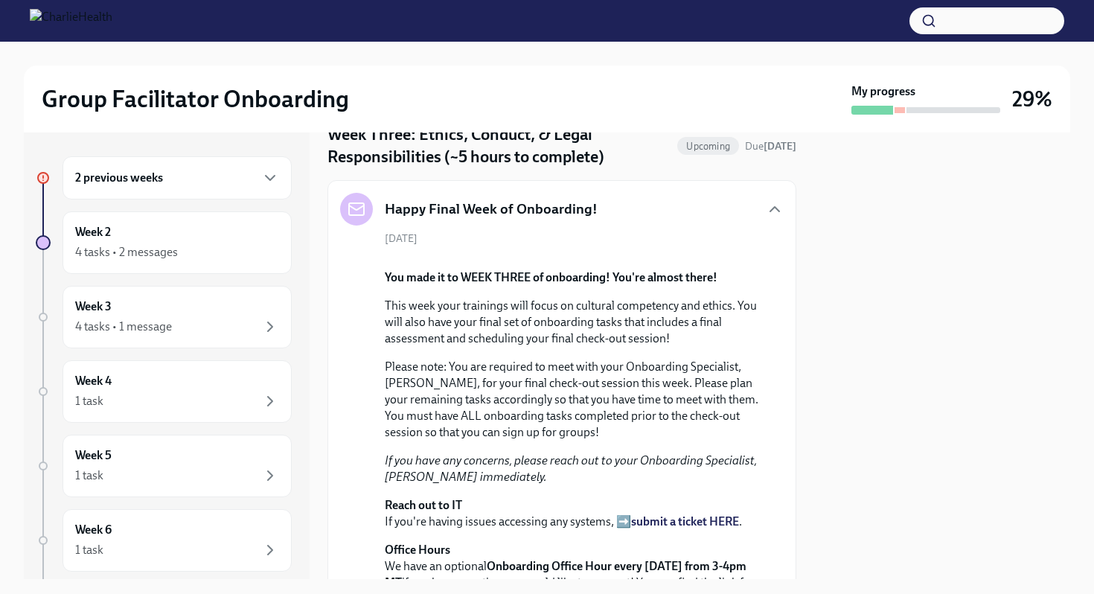
scroll to position [0, 0]
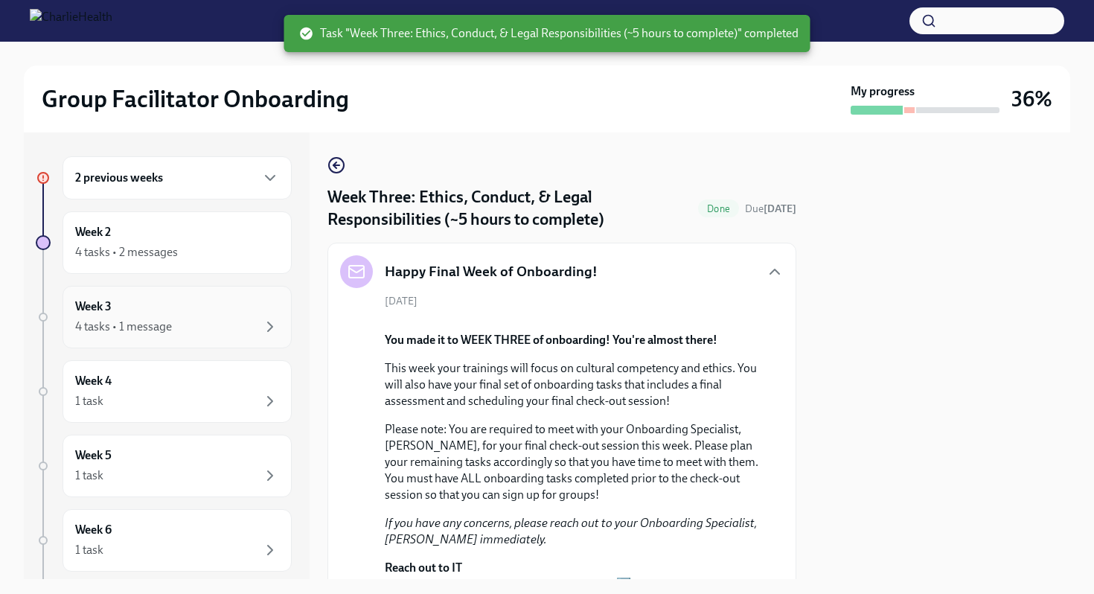
click at [183, 327] on div "4 tasks • 1 message" at bounding box center [177, 327] width 204 height 18
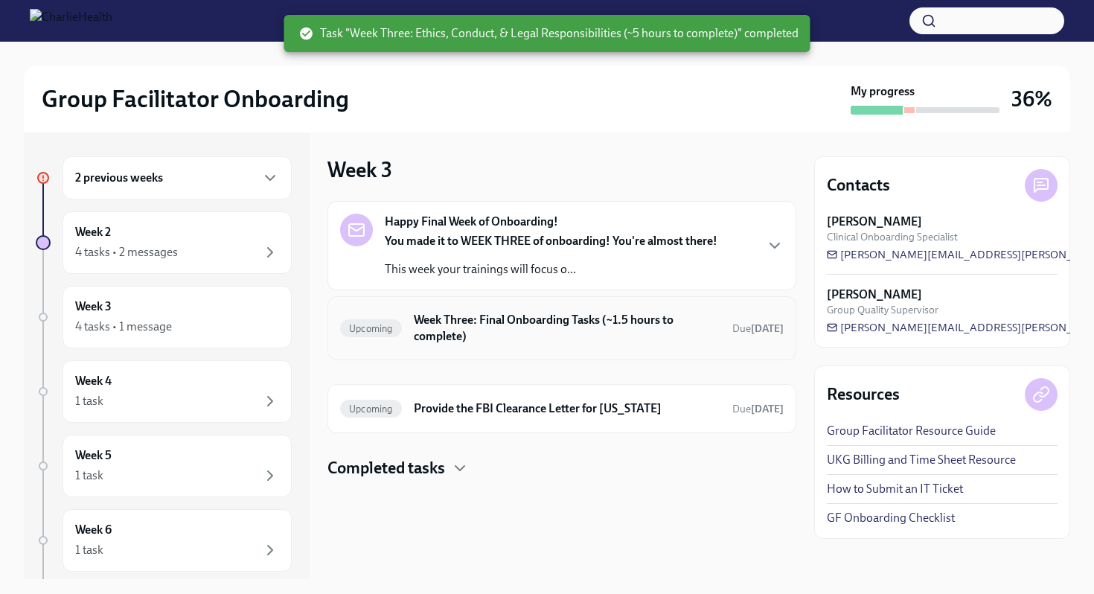
click at [519, 348] on div "Upcoming Week Three: Final Onboarding Tasks (~1.5 hours to complete) Due in 10 …" at bounding box center [561, 328] width 469 height 64
click at [503, 344] on h6 "Week Three: Final Onboarding Tasks (~1.5 hours to complete)" at bounding box center [567, 328] width 307 height 33
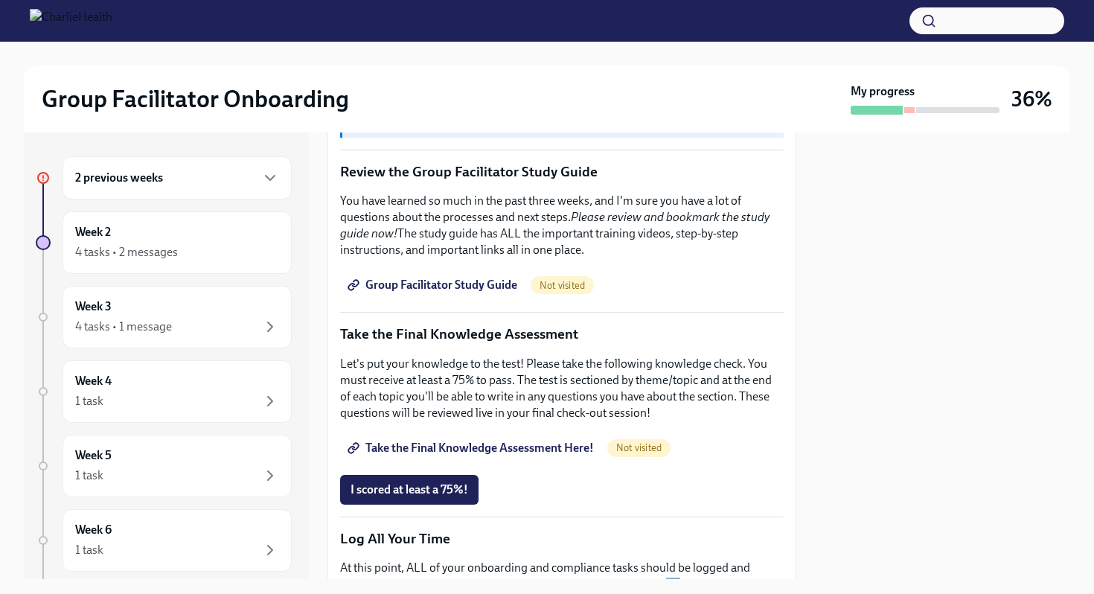
scroll to position [270, 0]
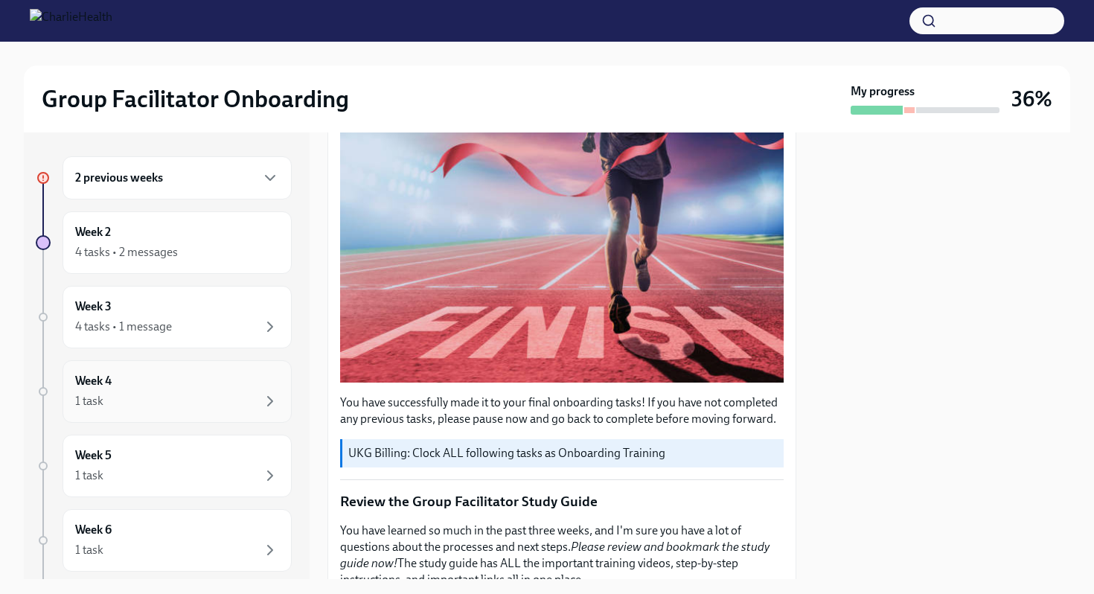
click at [188, 391] on div "Week 4 1 task" at bounding box center [177, 391] width 204 height 37
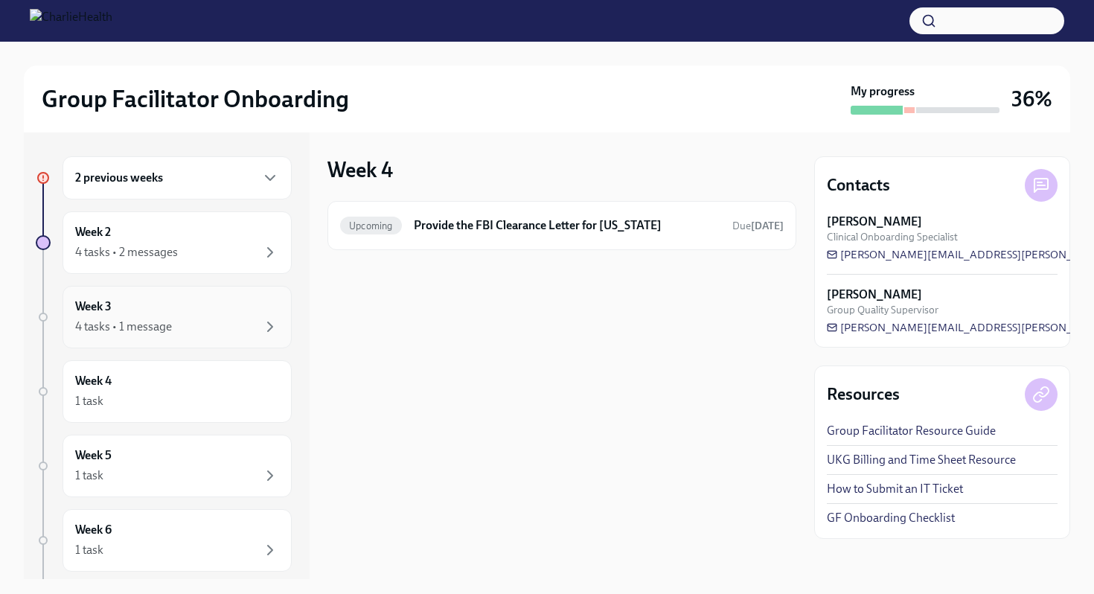
click at [157, 328] on div "4 tasks • 1 message" at bounding box center [123, 327] width 97 height 16
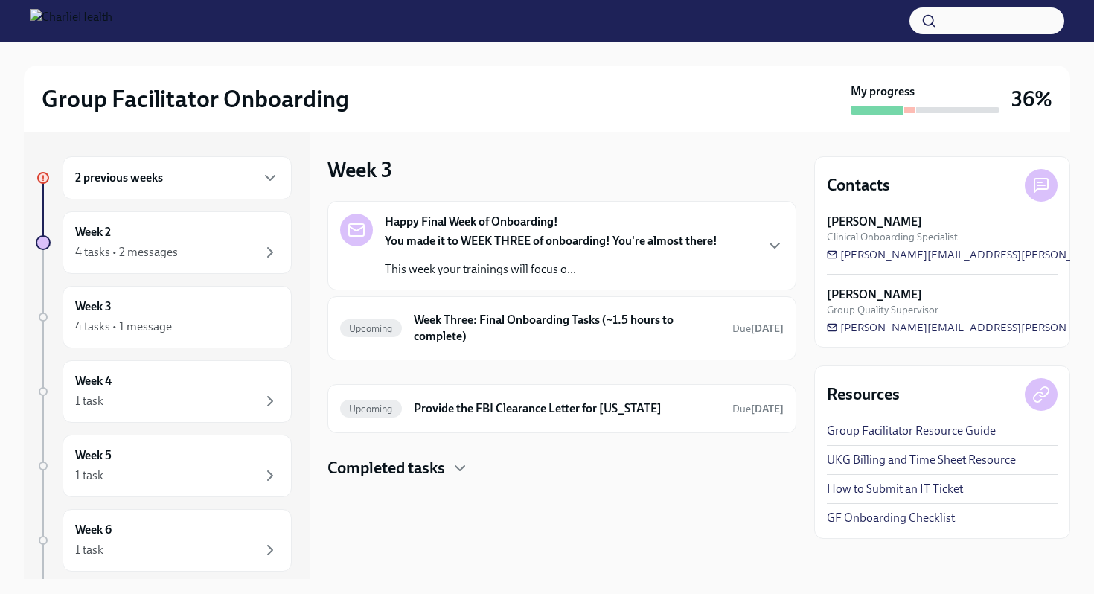
click at [164, 173] on div "2 previous weeks" at bounding box center [177, 178] width 204 height 18
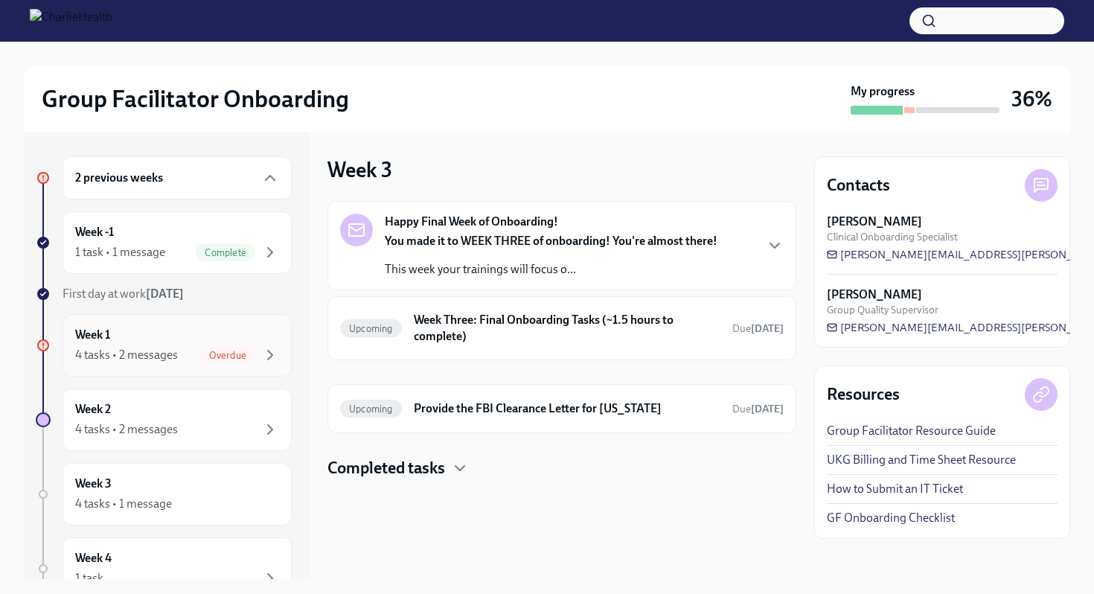
click at [209, 342] on div "Week 1 4 tasks • 2 messages Overdue" at bounding box center [177, 345] width 204 height 37
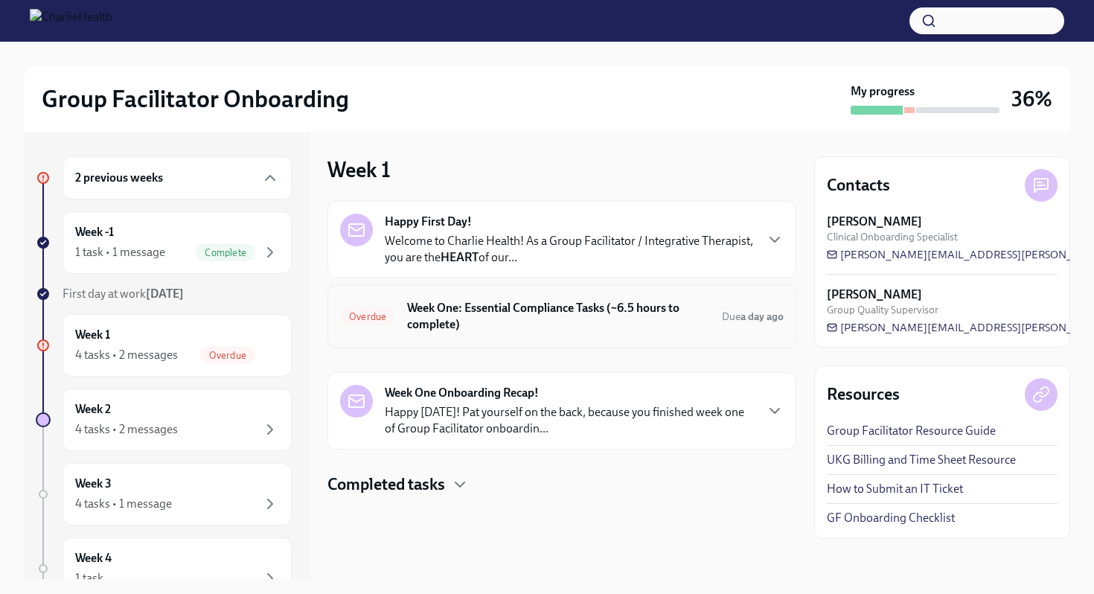
click at [615, 311] on h6 "Week One: Essential Compliance Tasks (~6.5 hours to complete)" at bounding box center [558, 316] width 303 height 33
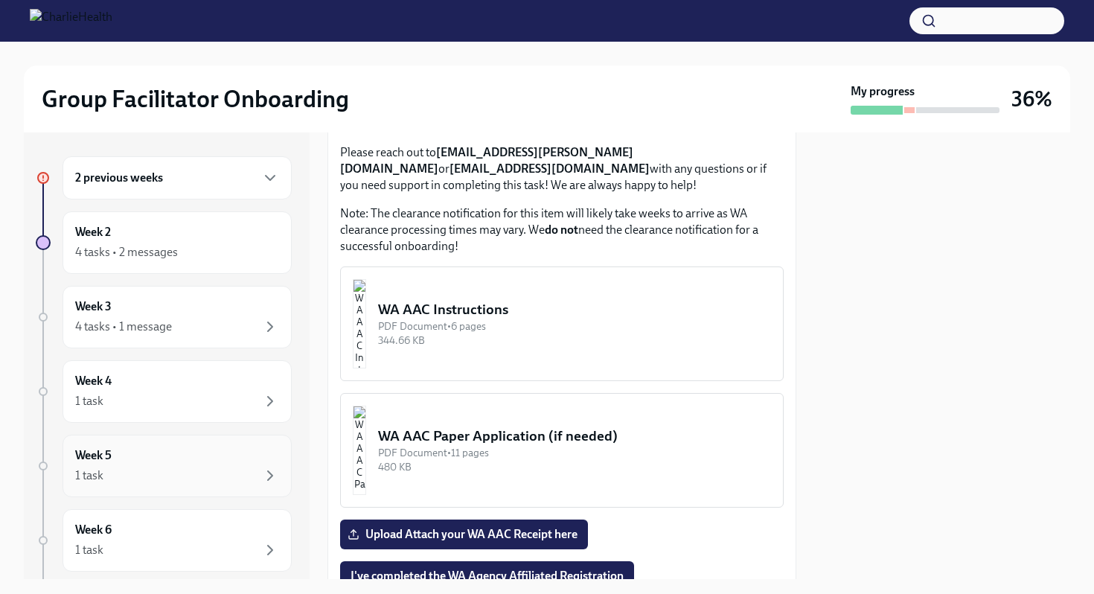
scroll to position [80, 0]
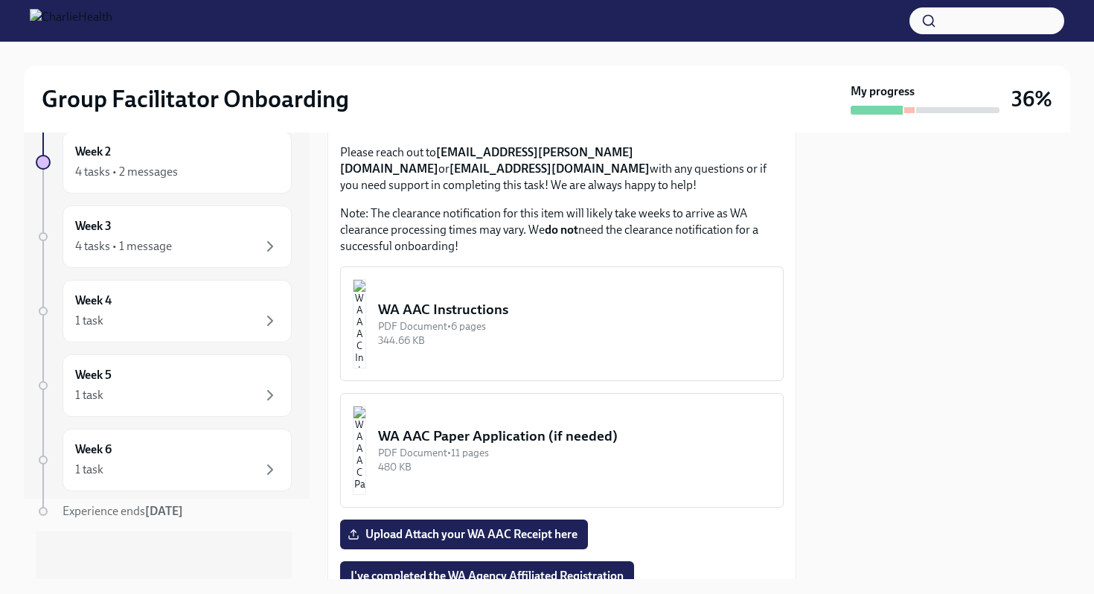
click at [194, 520] on div "2 previous weeks Week 2 4 tasks • 2 messages Week 3 4 tasks • 1 message Week 4 …" at bounding box center [164, 327] width 256 height 503
